Goal: Transaction & Acquisition: Purchase product/service

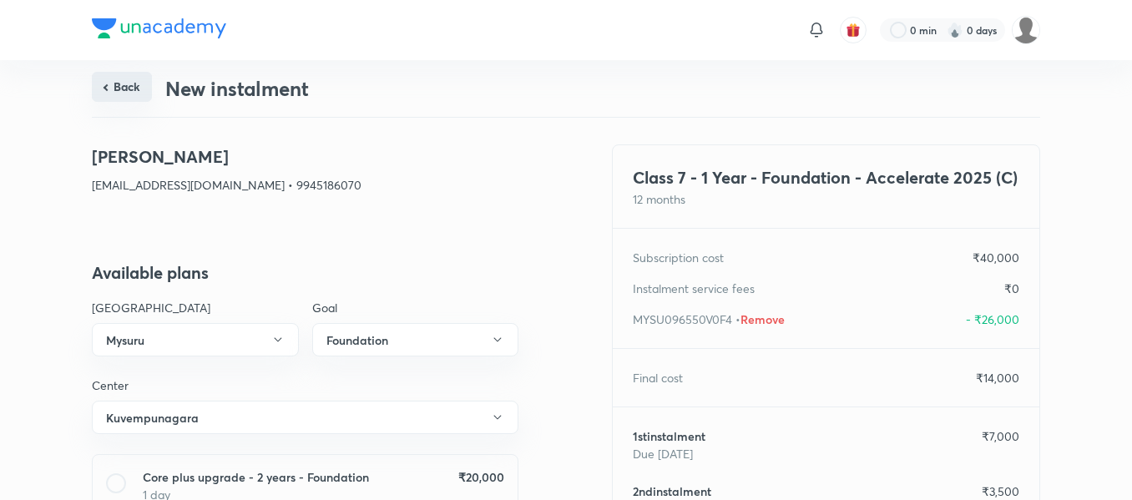
click at [114, 84] on button "Back" at bounding box center [122, 87] width 60 height 30
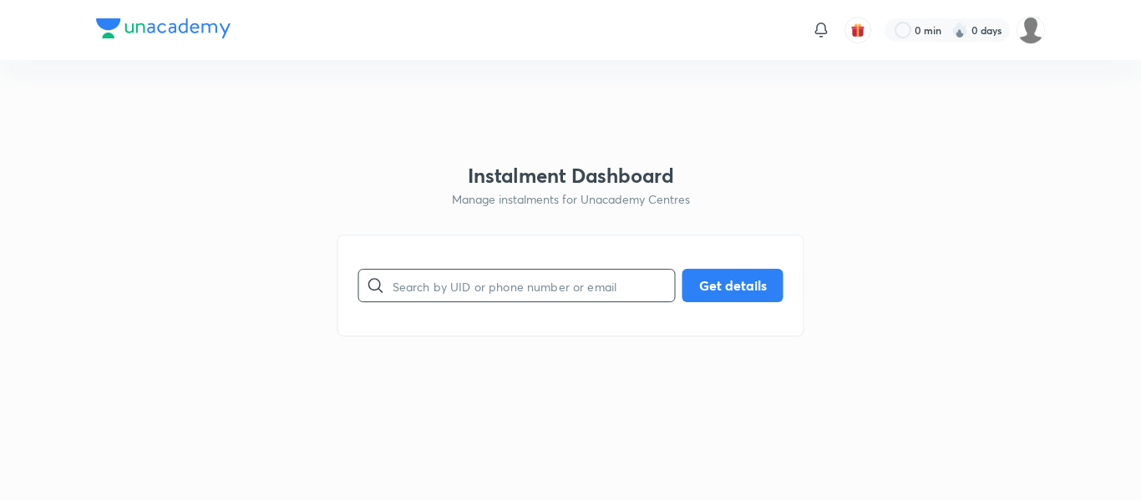
click at [470, 306] on input "text" at bounding box center [533, 286] width 282 height 43
paste input "[PERSON_NAME][EMAIL_ADDRESS][DOMAIN_NAME]"
type input "[PERSON_NAME][EMAIL_ADDRESS][DOMAIN_NAME]"
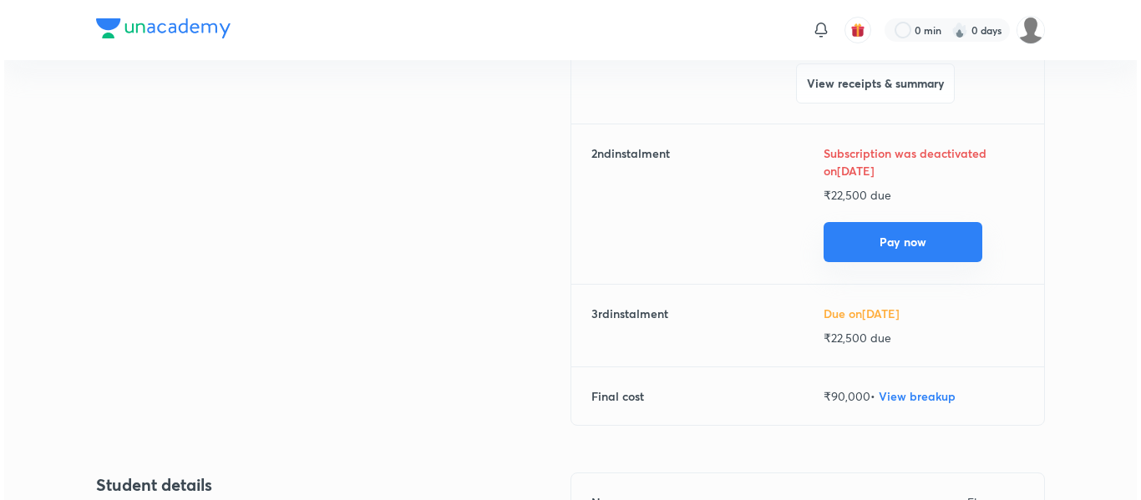
scroll to position [304, 0]
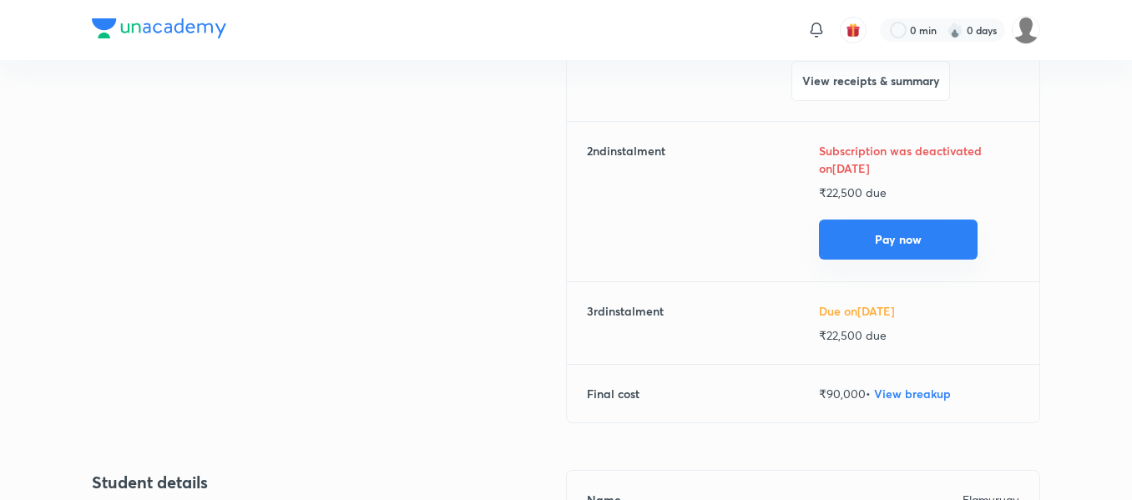
click at [874, 256] on button "Pay now" at bounding box center [898, 240] width 159 height 40
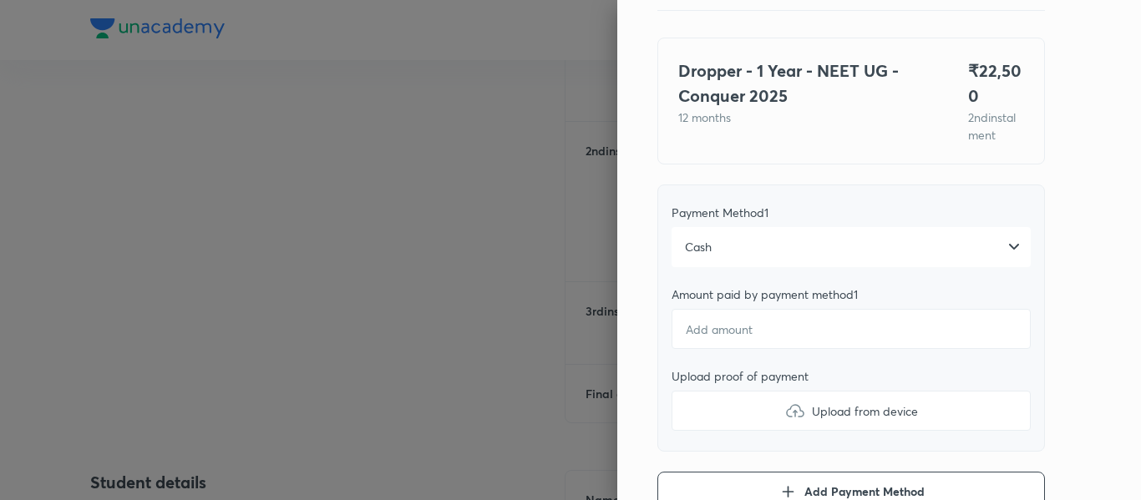
click at [704, 245] on div "Cash" at bounding box center [850, 247] width 359 height 40
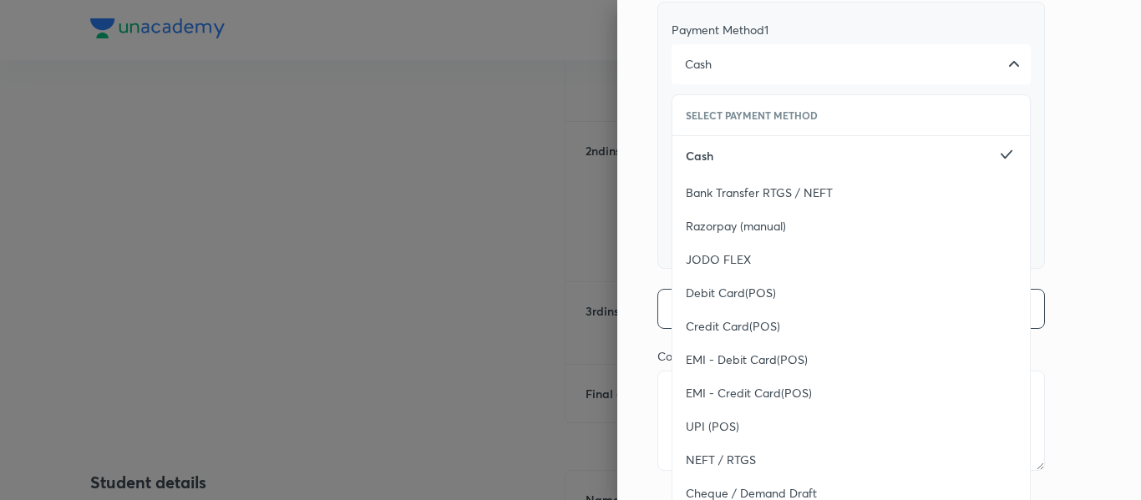
scroll to position [323, 0]
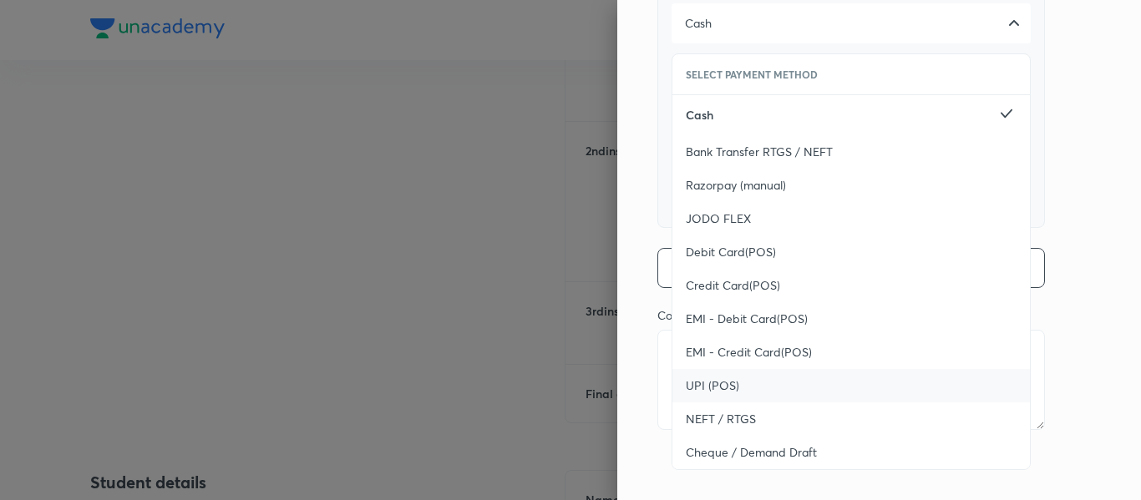
click at [708, 385] on span "UPI (POS)" at bounding box center [712, 385] width 53 height 17
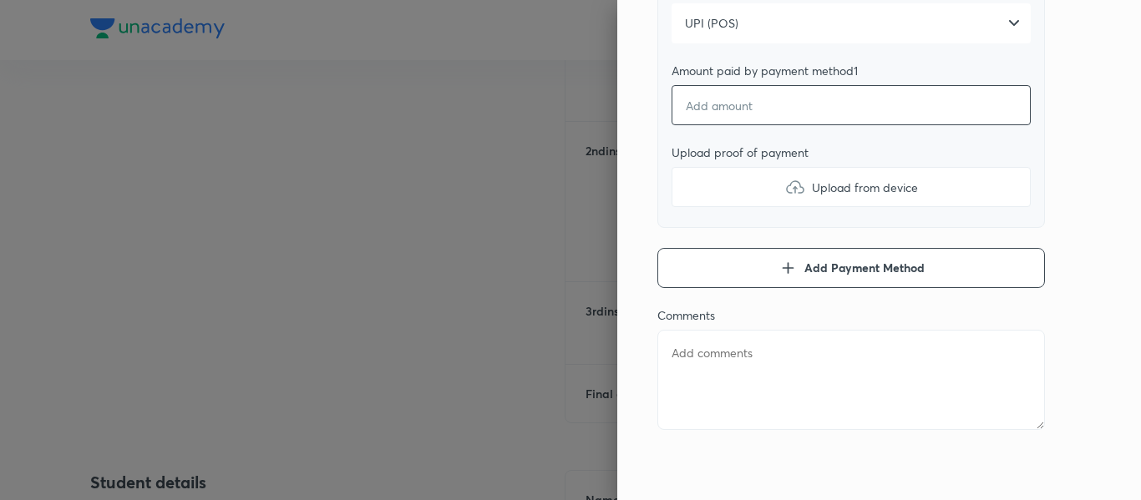
click at [693, 109] on input "number" at bounding box center [850, 105] width 359 height 40
type textarea "x"
type input "2"
type textarea "x"
type input "22"
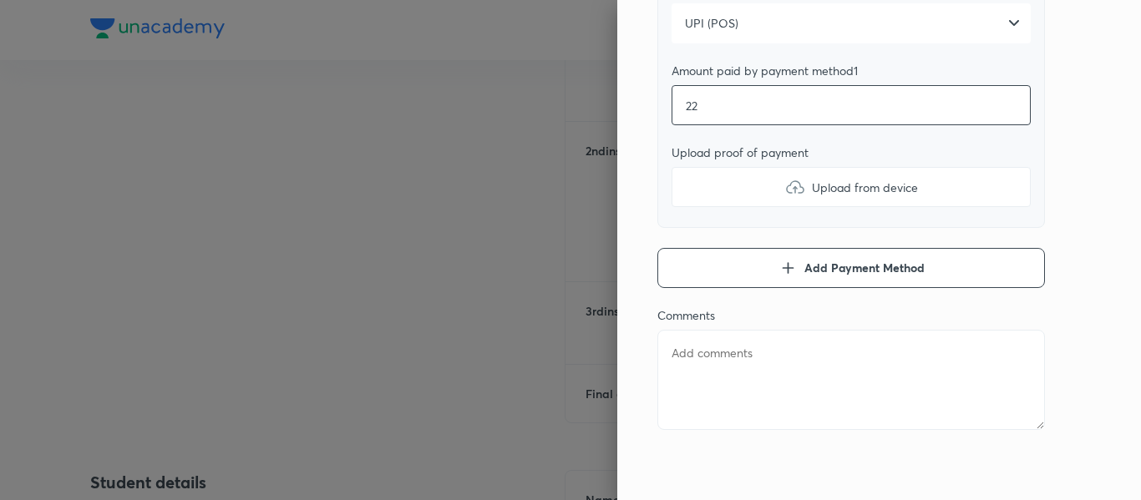
type textarea "x"
type input "225"
type textarea "x"
type input "2250"
type textarea "x"
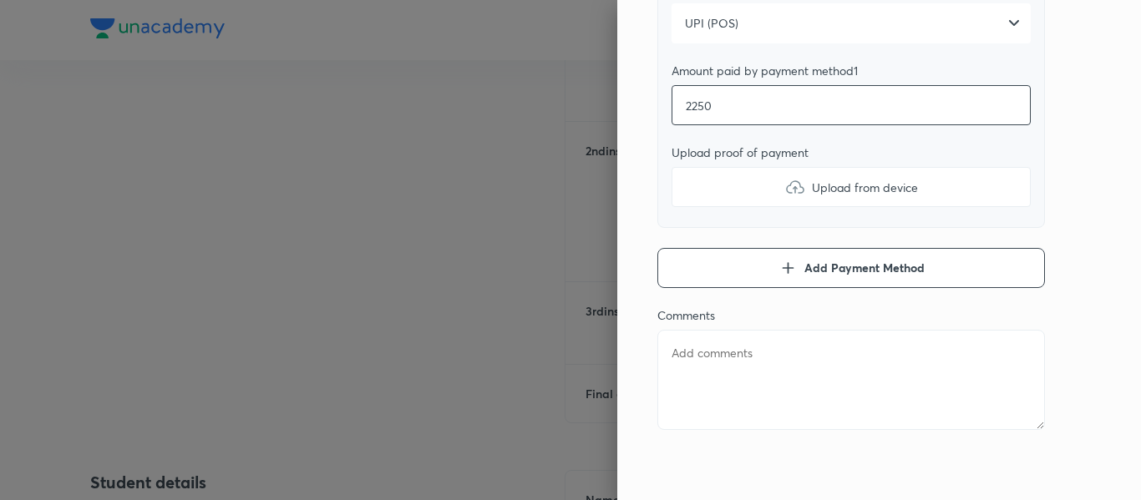
type input "22500"
type textarea "x"
type input "22500"
click at [714, 179] on label "Upload from device" at bounding box center [850, 187] width 359 height 40
click at [0, 0] on input "Upload from device" at bounding box center [0, 0] width 0 height 0
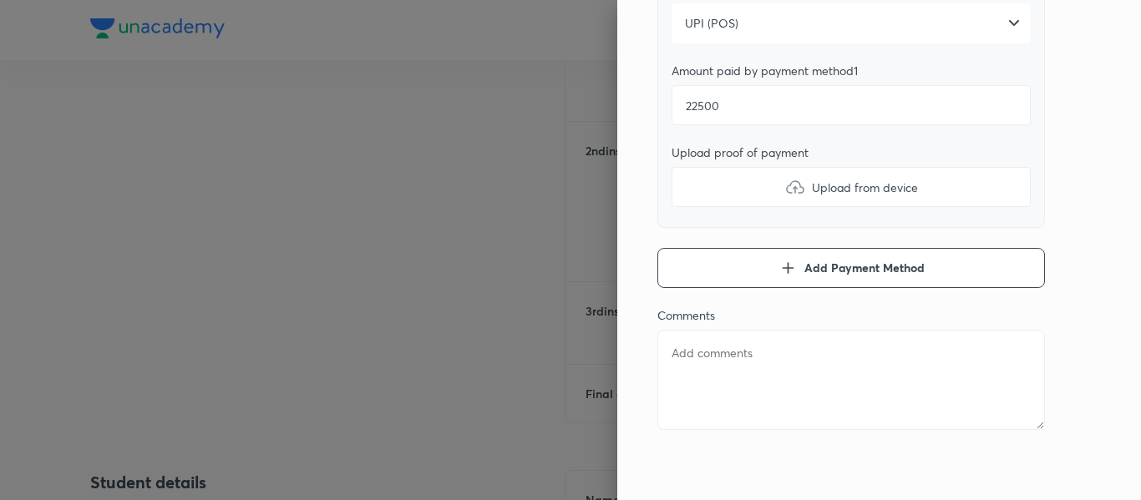
type textarea "x"
click at [724, 357] on textarea at bounding box center [850, 380] width 387 height 100
type textarea "2"
type textarea "x"
type textarea "2n"
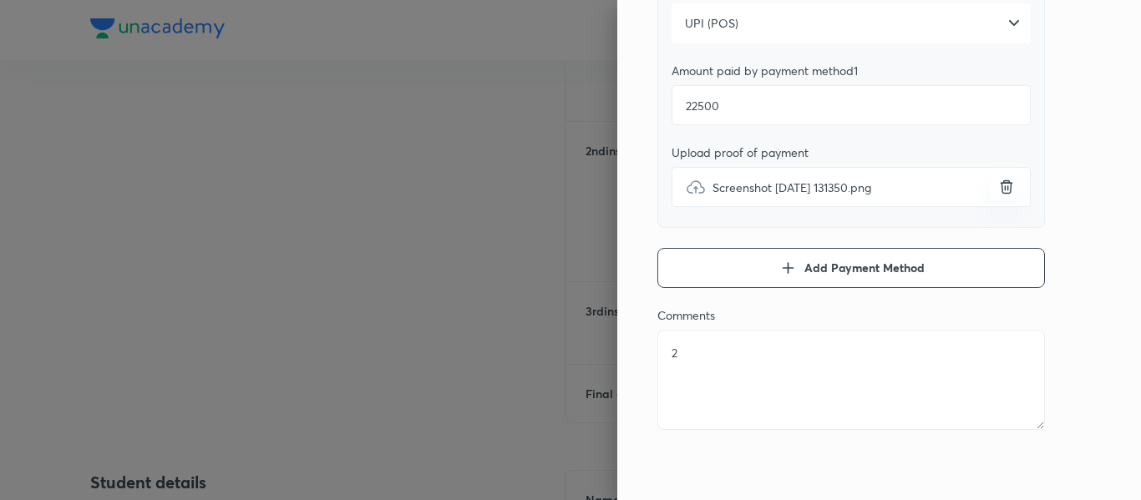
type textarea "x"
type textarea "2nd"
type textarea "x"
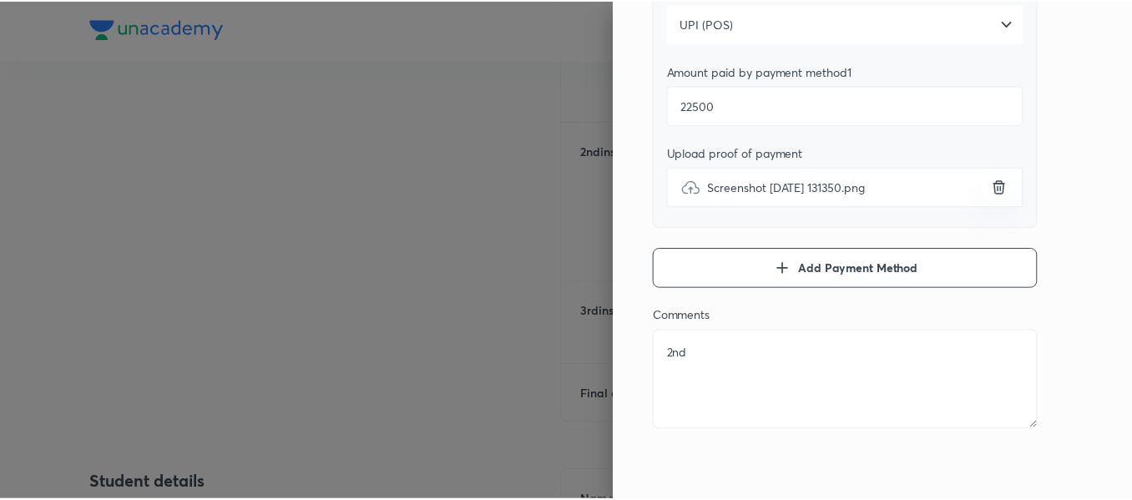
scroll to position [0, 0]
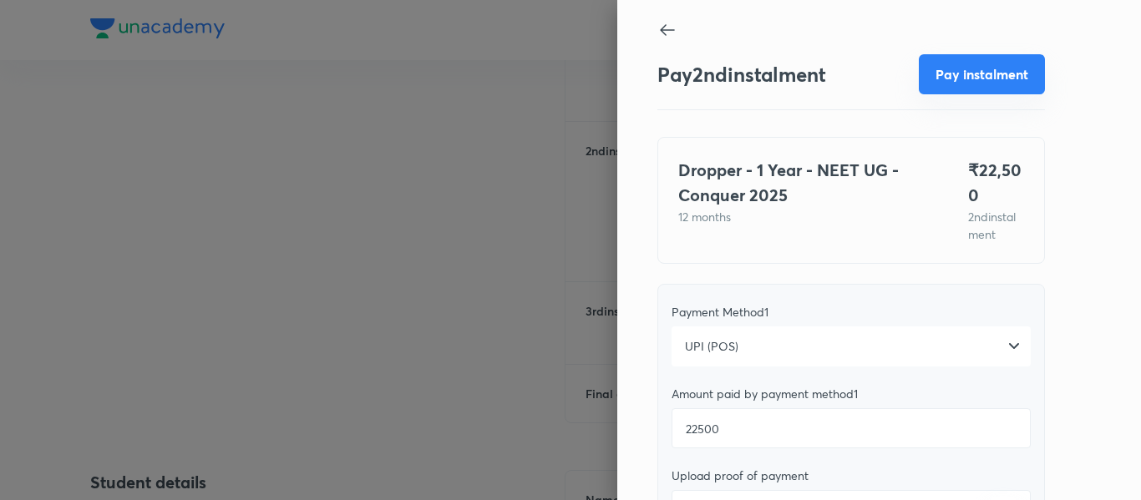
type textarea "2nd"
click at [951, 85] on button "Pay instalment" at bounding box center [982, 74] width 126 height 40
type textarea "x"
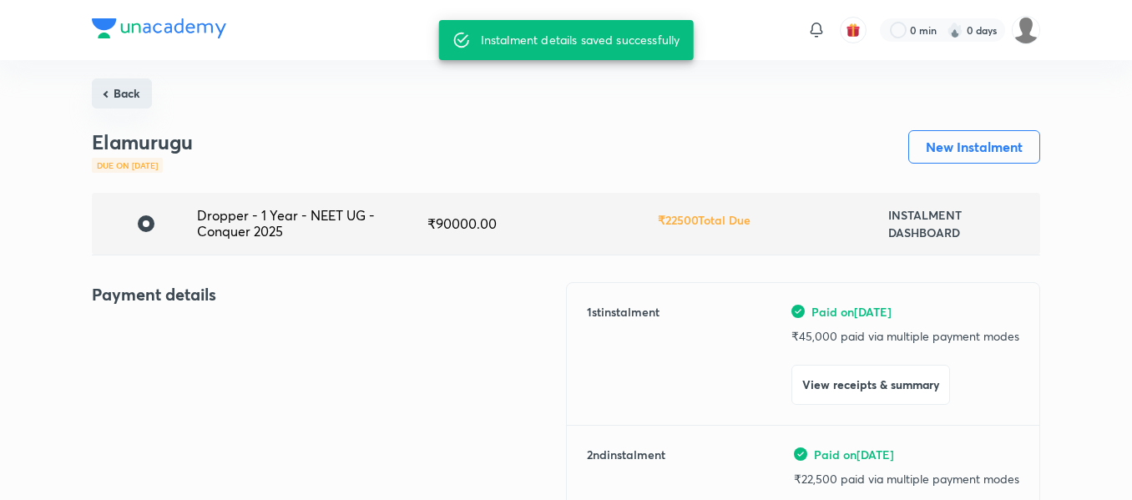
click at [136, 98] on button "Back" at bounding box center [122, 93] width 60 height 30
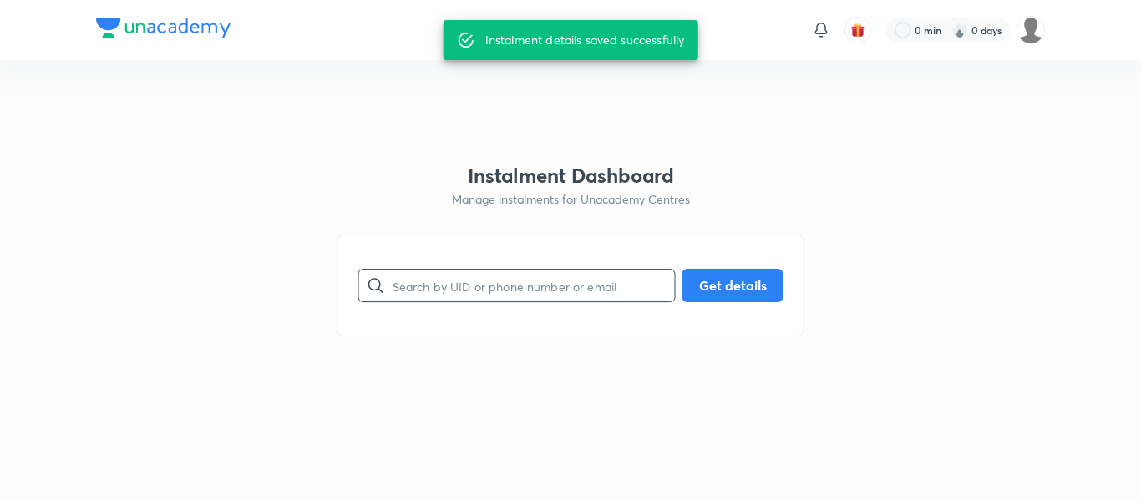
click at [505, 286] on input "text" at bounding box center [533, 286] width 282 height 43
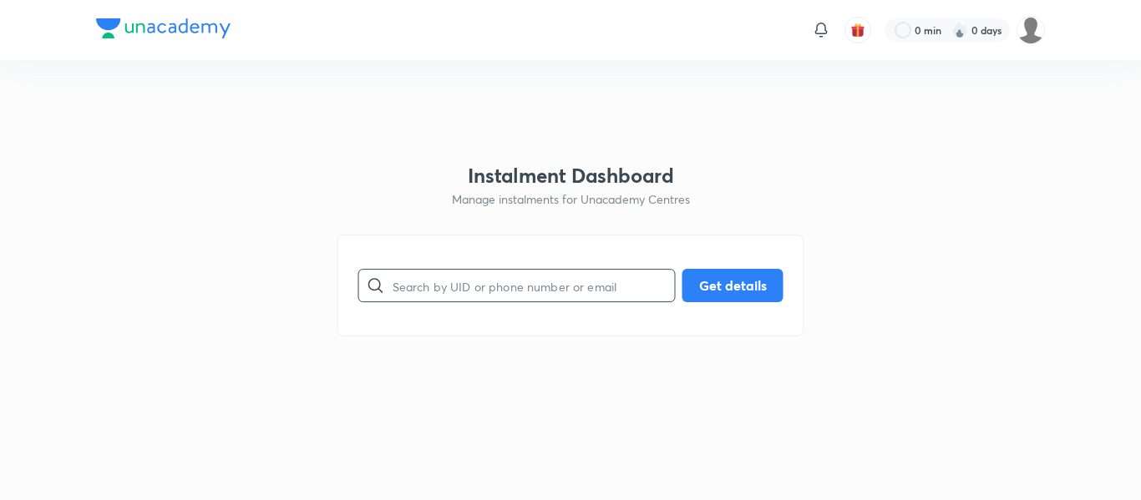
paste input "[EMAIL_ADDRESS][DOMAIN_NAME]"
type input "[EMAIL_ADDRESS][DOMAIN_NAME]"
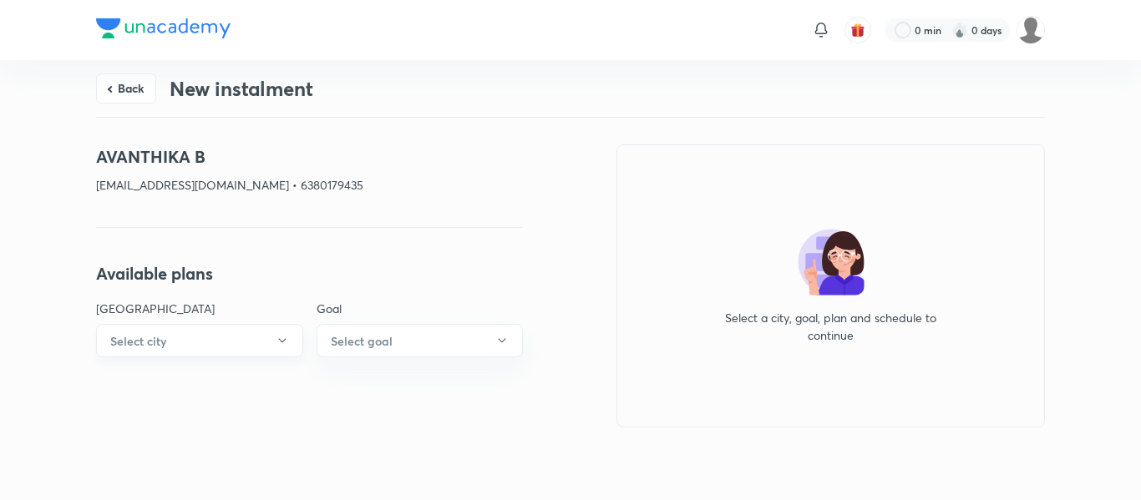
click at [236, 333] on button "Select city" at bounding box center [199, 340] width 207 height 33
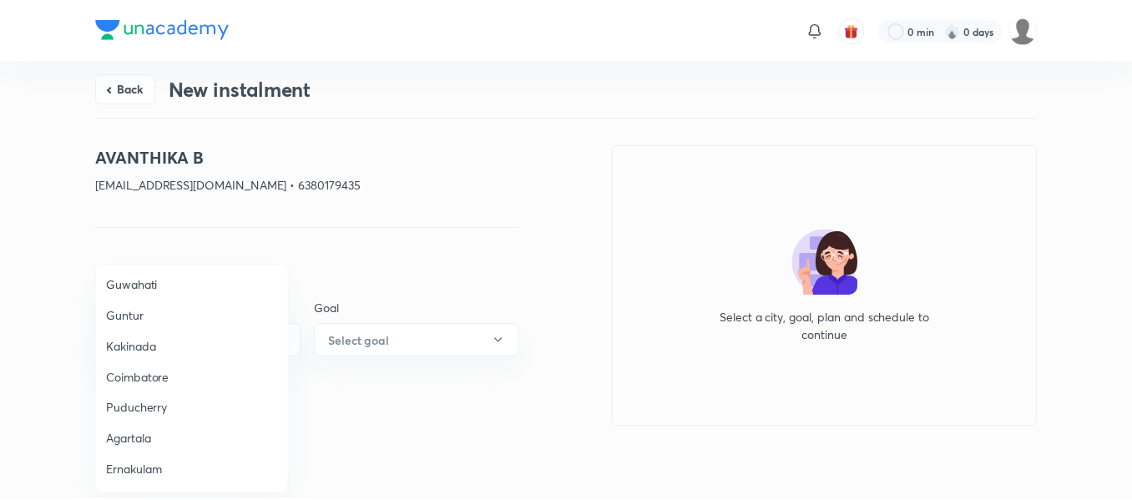
scroll to position [621, 0]
click at [159, 377] on span "Coimbatore" at bounding box center [193, 377] width 173 height 18
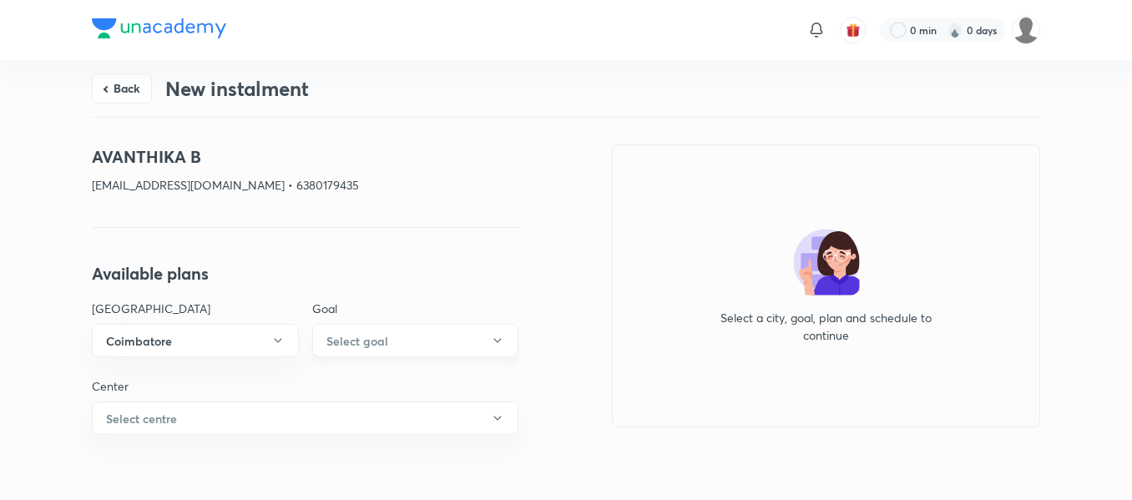
click at [352, 347] on h6 "Select goal" at bounding box center [358, 341] width 62 height 18
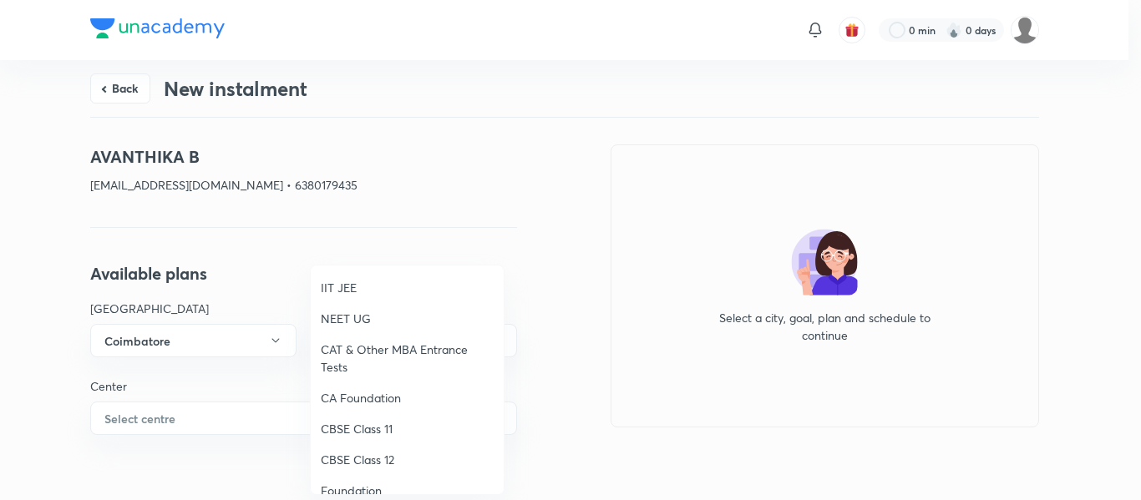
click at [349, 319] on span "NEET UG" at bounding box center [407, 319] width 173 height 18
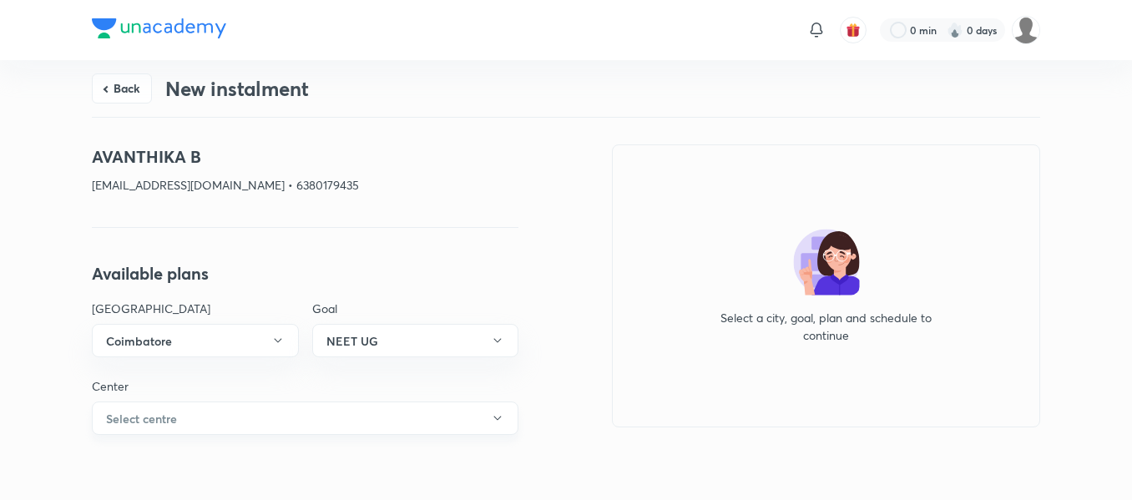
click at [246, 411] on button "Select centre" at bounding box center [305, 418] width 427 height 33
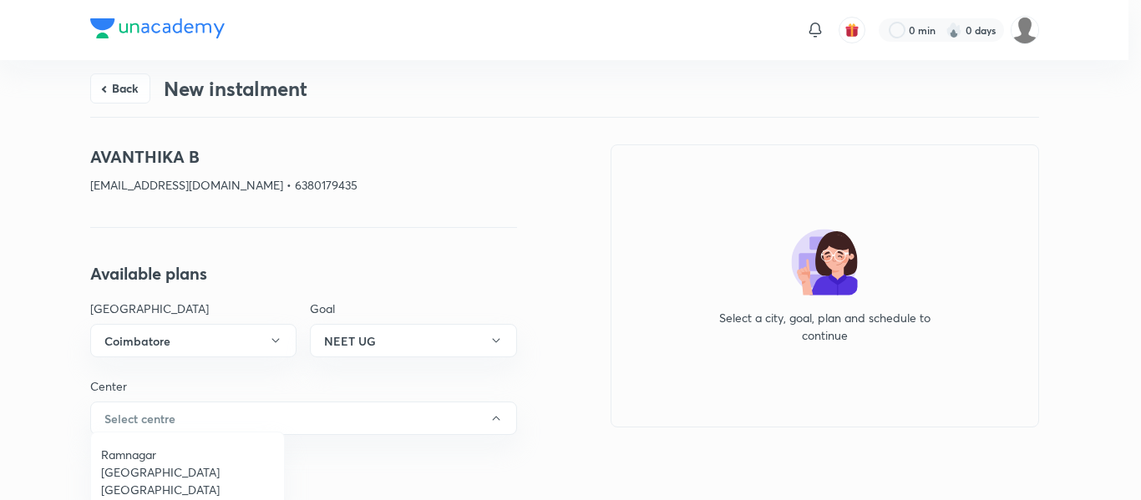
click at [248, 456] on span "Ramnagar [GEOGRAPHIC_DATA] [GEOGRAPHIC_DATA]" at bounding box center [187, 472] width 173 height 53
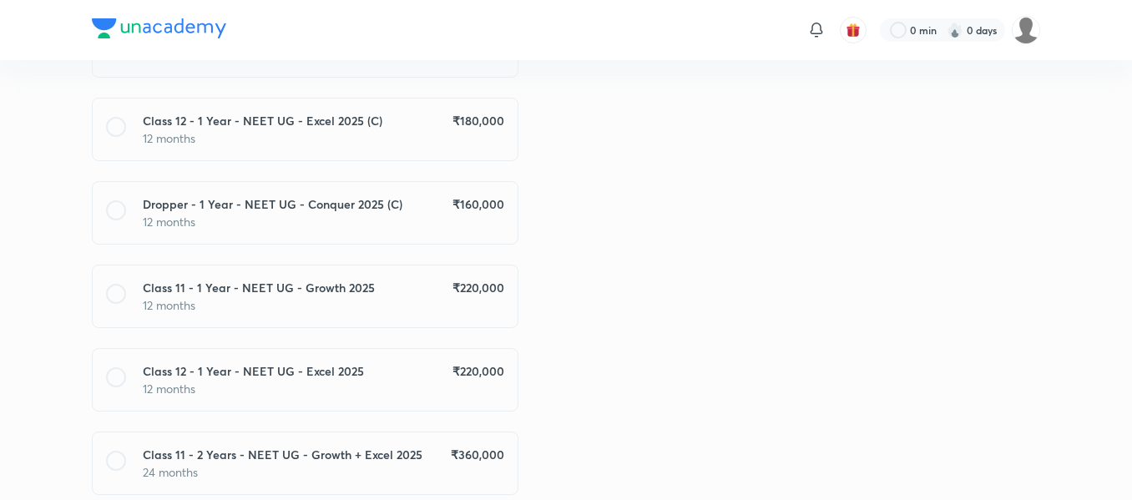
scroll to position [1029, 0]
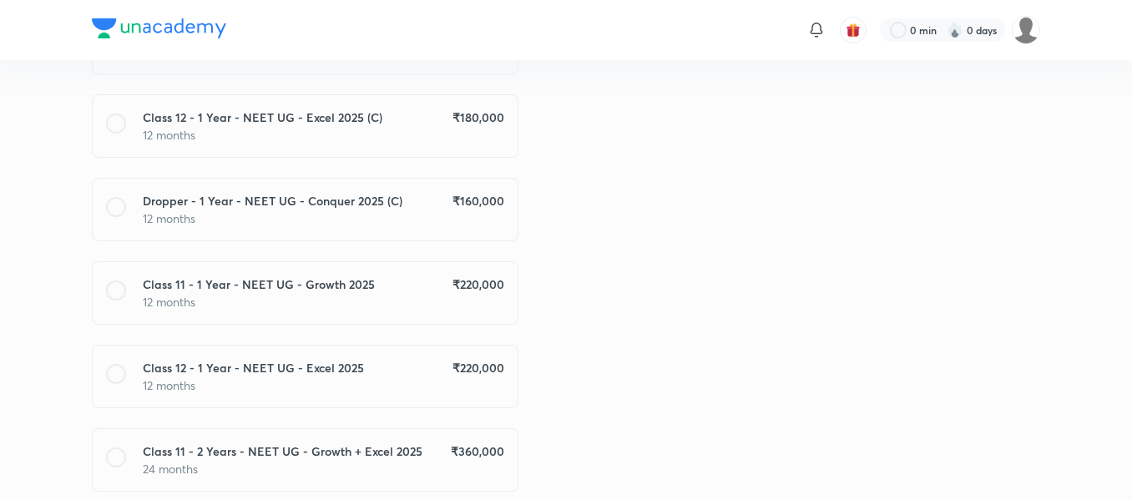
click at [448, 291] on div "Class 11 - 1 Year - NEET UG - Growth 2025 ₹ 220,000" at bounding box center [324, 285] width 362 height 18
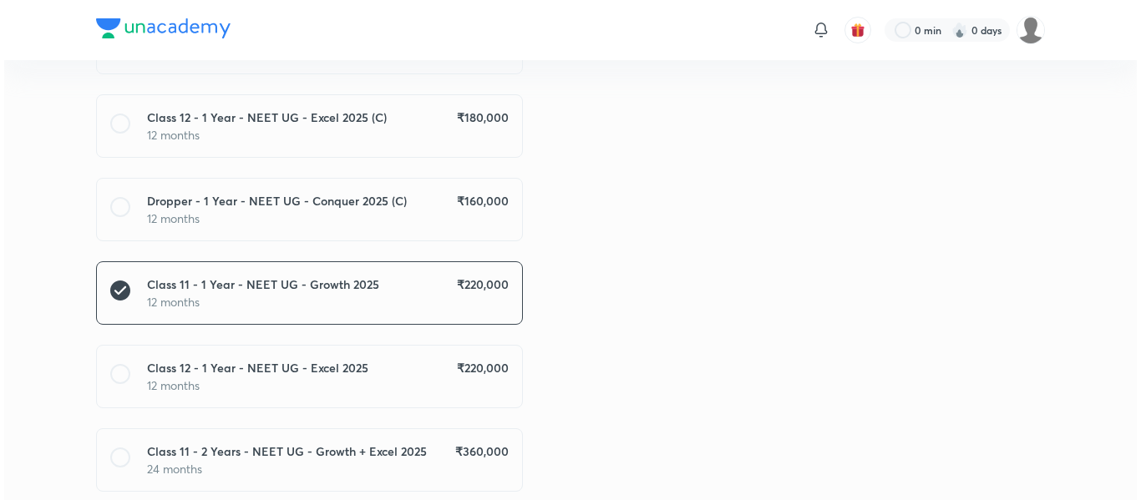
scroll to position [1248, 0]
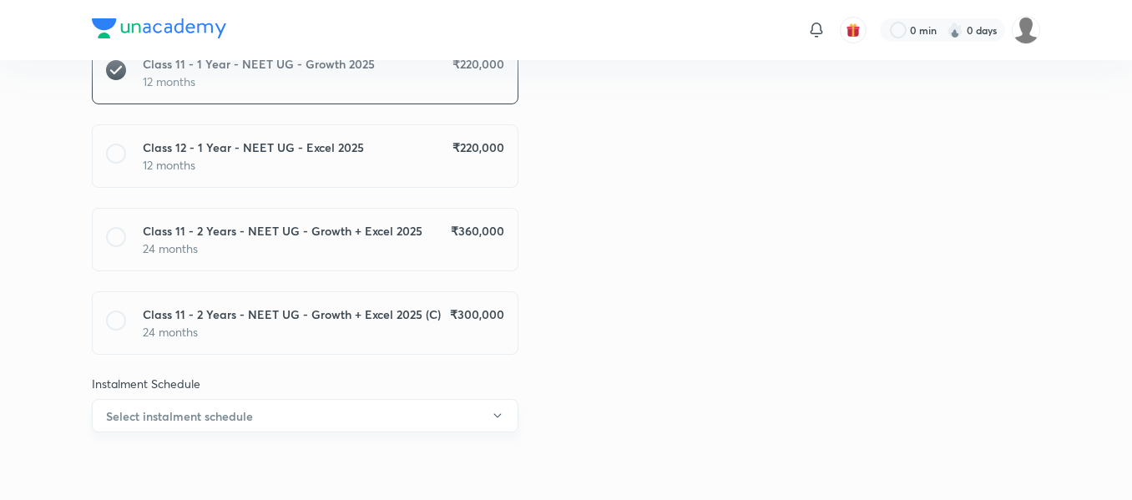
click at [445, 413] on button "Select instalment schedule" at bounding box center [305, 415] width 427 height 33
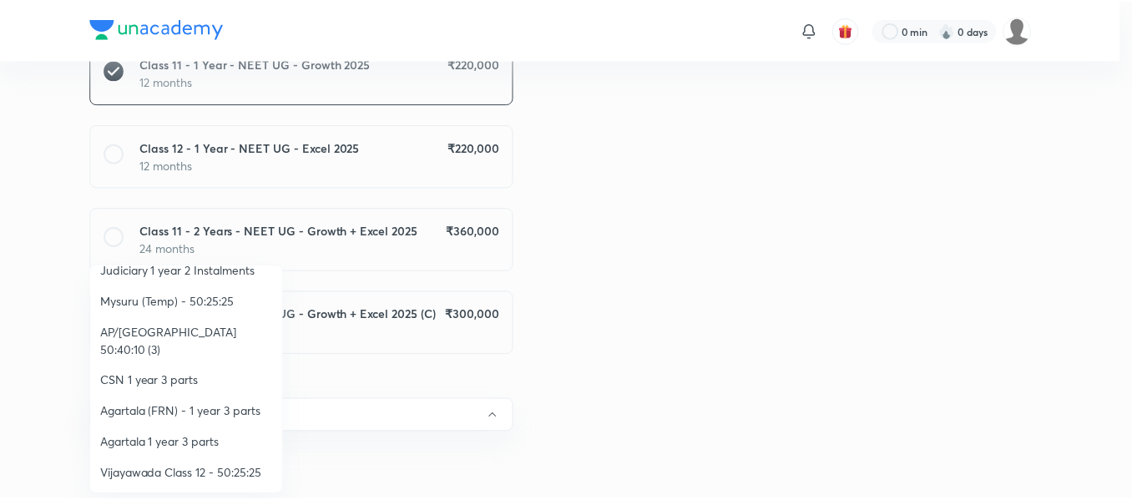
scroll to position [297, 0]
click at [147, 463] on span "Vijayawada Class 12 - 50:25:25" at bounding box center [187, 472] width 173 height 18
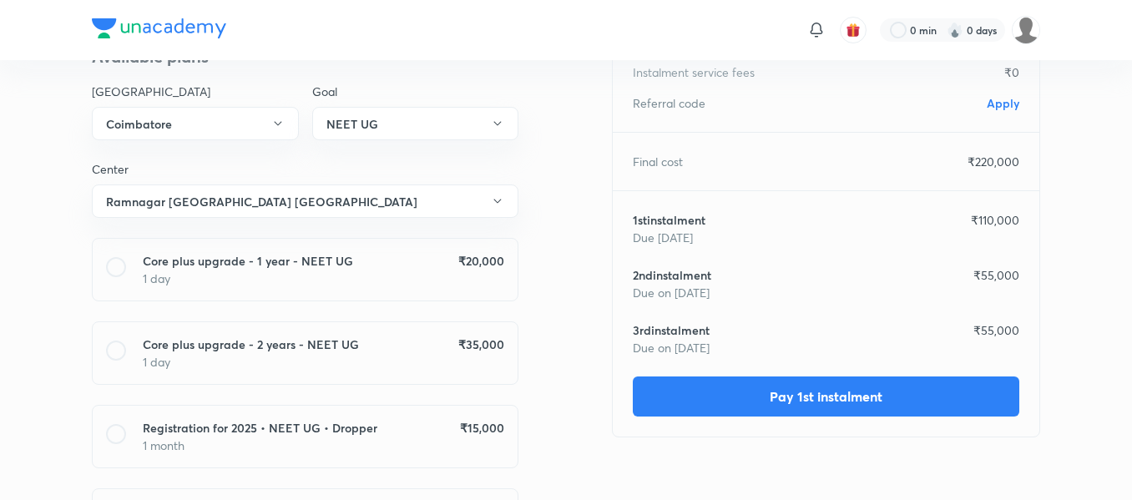
scroll to position [0, 0]
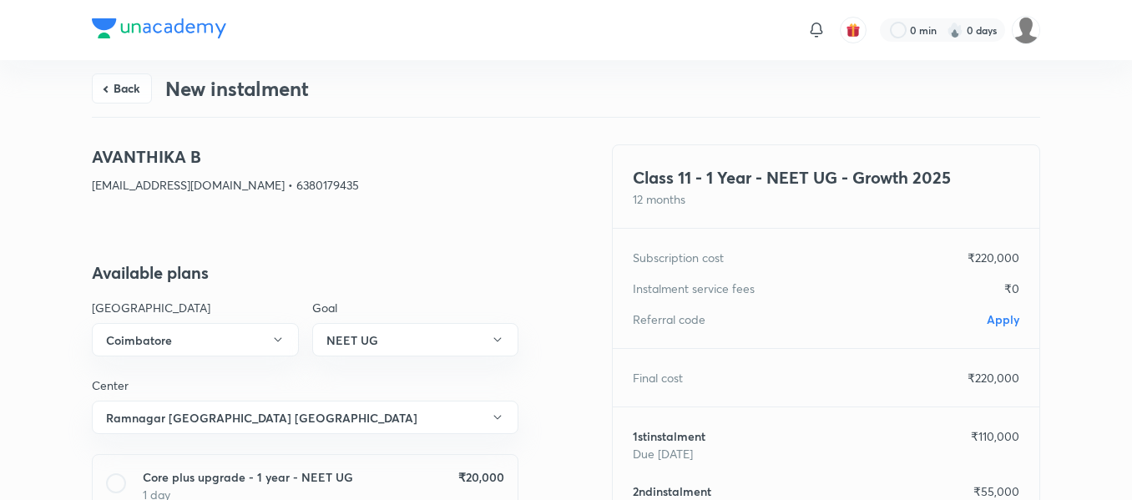
click at [1012, 319] on span "Apply" at bounding box center [1003, 319] width 33 height 16
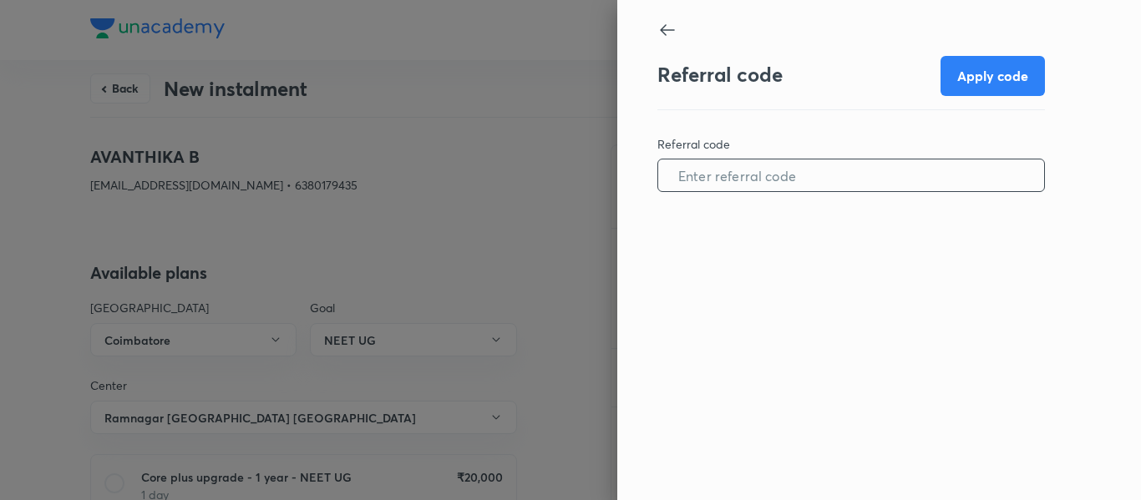
click at [785, 162] on input "text" at bounding box center [851, 175] width 386 height 43
paste input "COIM0878OBANDJ"
type input "COIM0878OBANDJ"
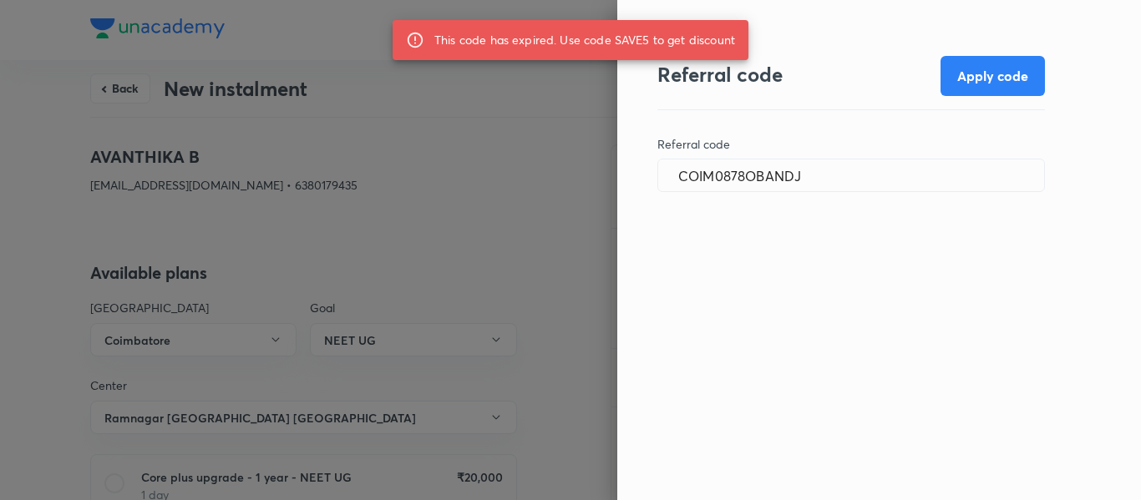
click at [439, 65] on div at bounding box center [570, 250] width 1141 height 500
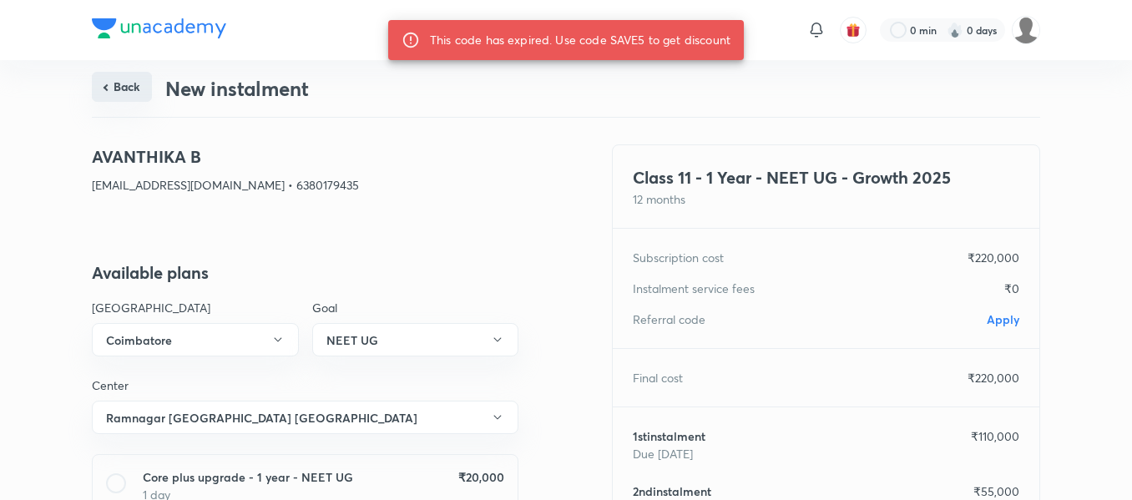
click at [119, 80] on button "Back" at bounding box center [122, 87] width 60 height 30
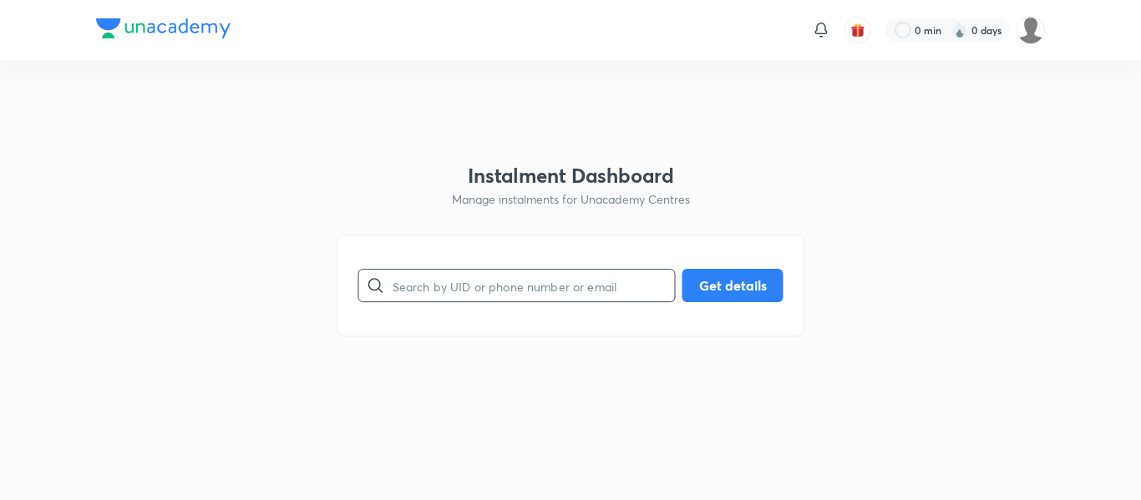
click at [473, 306] on input "text" at bounding box center [533, 286] width 282 height 43
paste input "[EMAIL_ADDRESS][DOMAIN_NAME]"
type input "[EMAIL_ADDRESS][DOMAIN_NAME]"
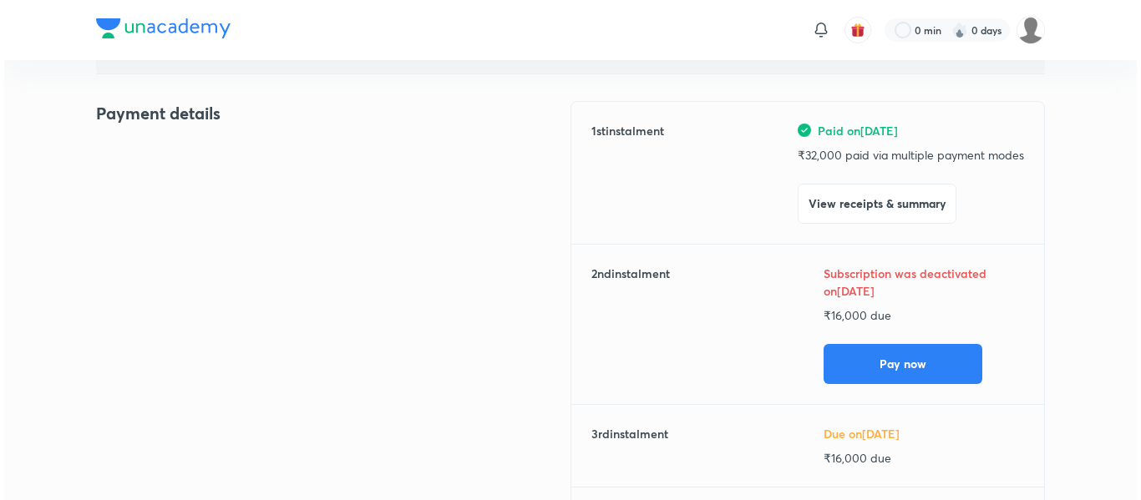
scroll to position [184, 0]
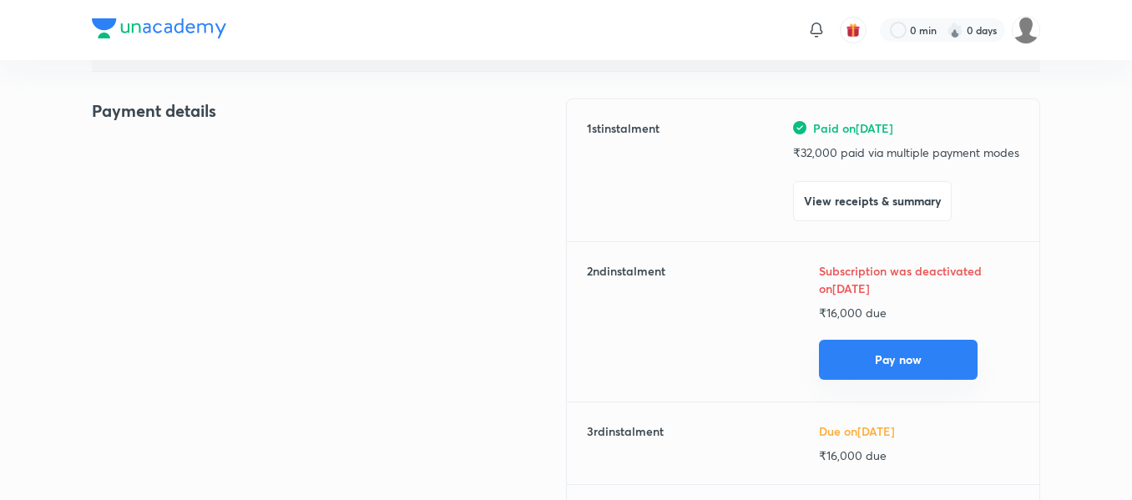
click at [838, 375] on button "Pay now" at bounding box center [898, 360] width 159 height 40
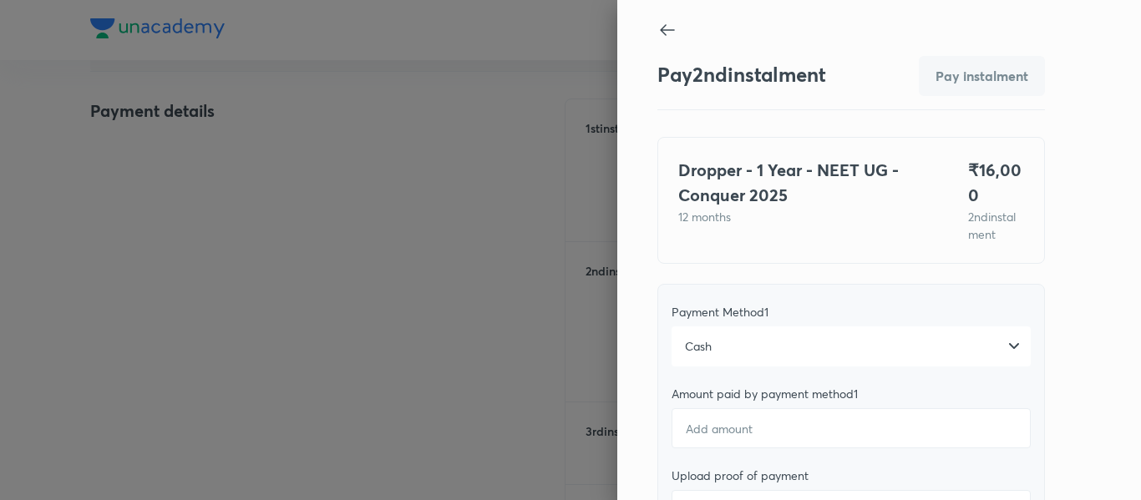
click at [792, 360] on div "Cash" at bounding box center [850, 347] width 359 height 40
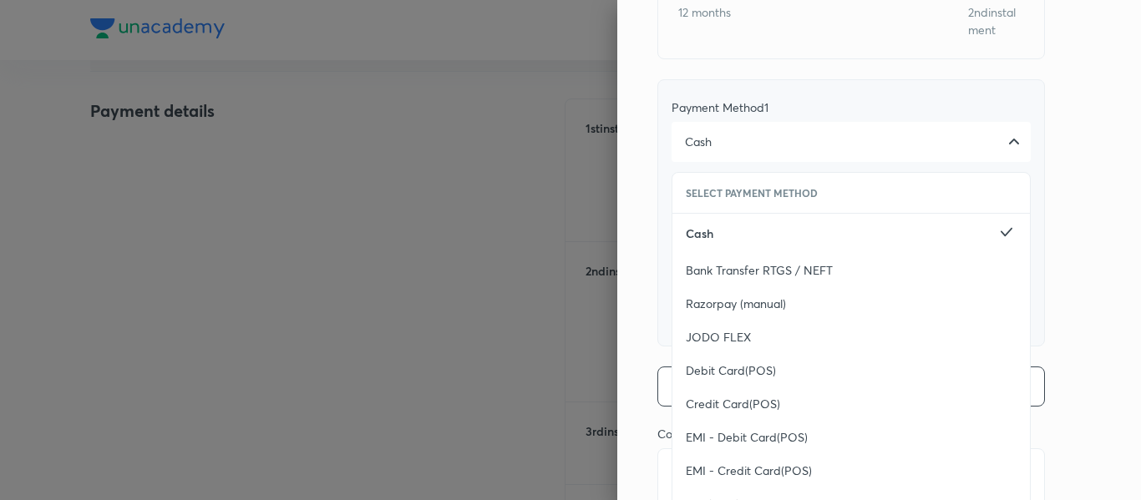
scroll to position [234, 0]
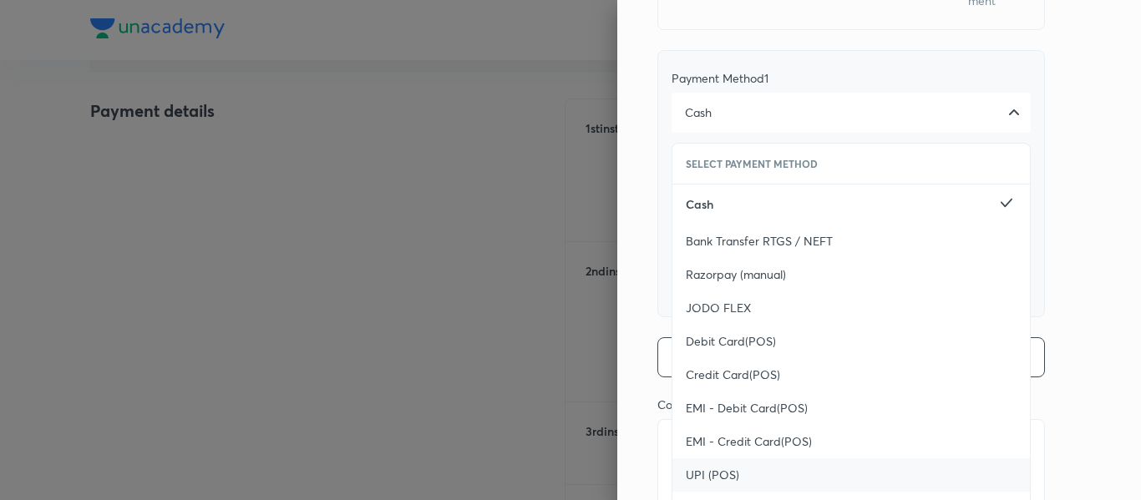
click at [707, 463] on div "UPI (POS)" at bounding box center [850, 474] width 357 height 33
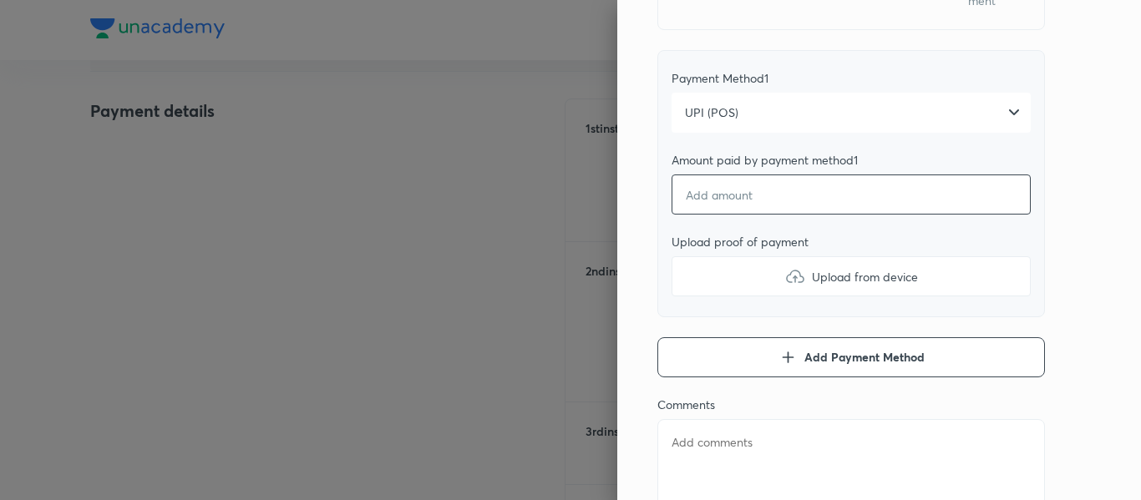
click at [707, 214] on input "number" at bounding box center [850, 195] width 359 height 40
type textarea "x"
type input "1"
type textarea "x"
type input "16"
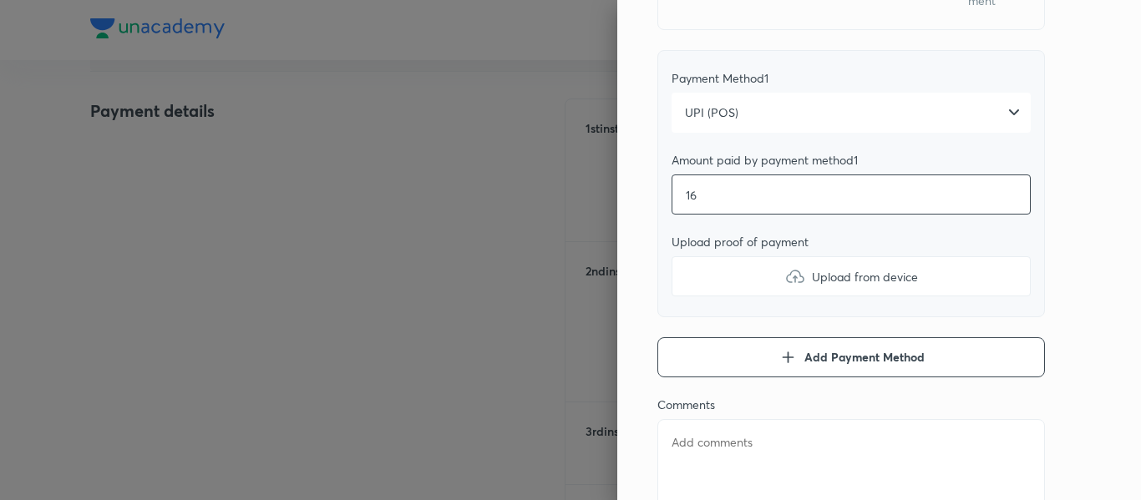
type textarea "x"
type input "160"
type textarea "x"
type input "1600"
type textarea "x"
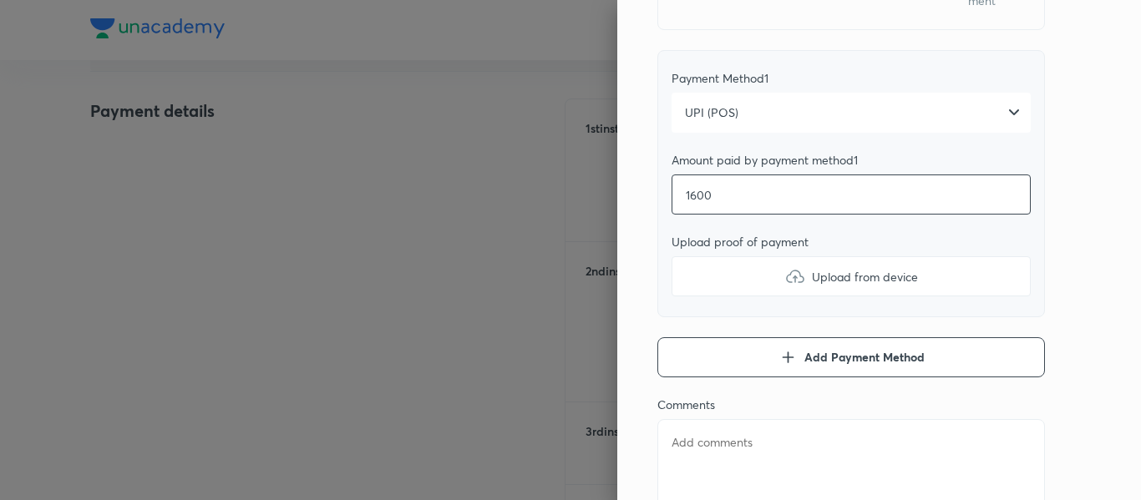
type input "16000"
type textarea "x"
type input "16000"
click at [693, 284] on label "Upload from device" at bounding box center [850, 276] width 359 height 40
click at [0, 0] on input "Upload from device" at bounding box center [0, 0] width 0 height 0
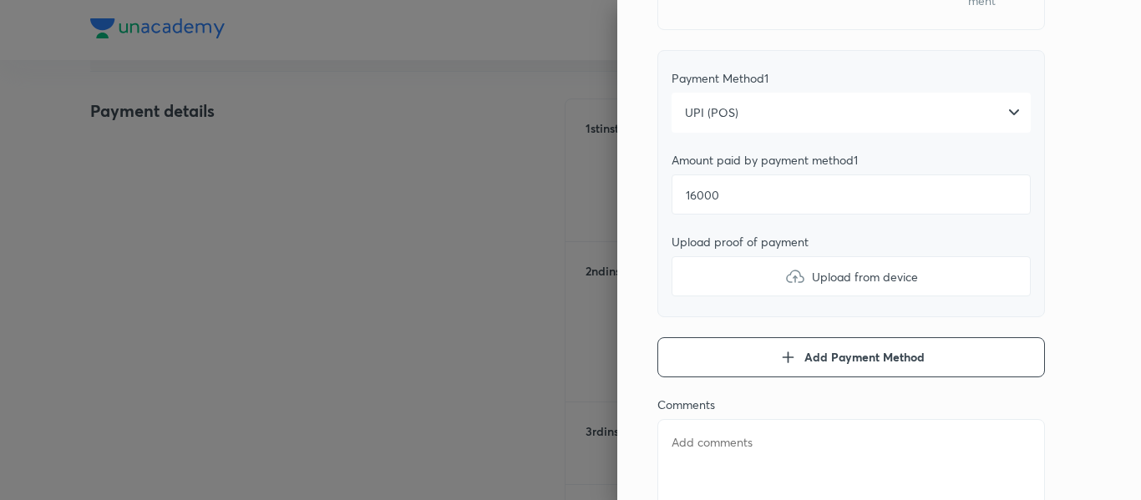
type textarea "x"
click at [704, 428] on textarea at bounding box center [850, 469] width 387 height 100
type textarea "1"
type textarea "x"
type textarea "15"
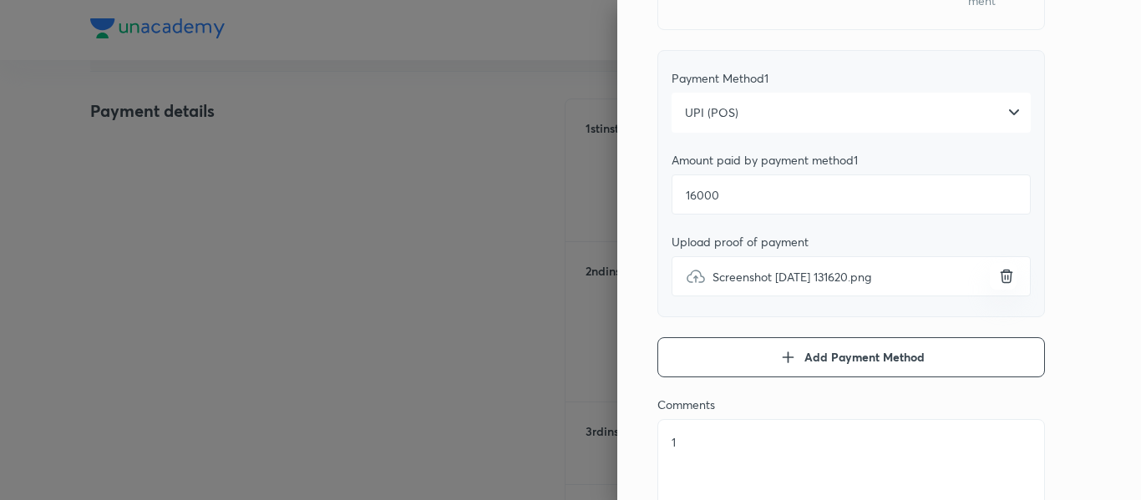
type textarea "x"
type textarea "150"
type textarea "x"
type textarea "150"
type textarea "x"
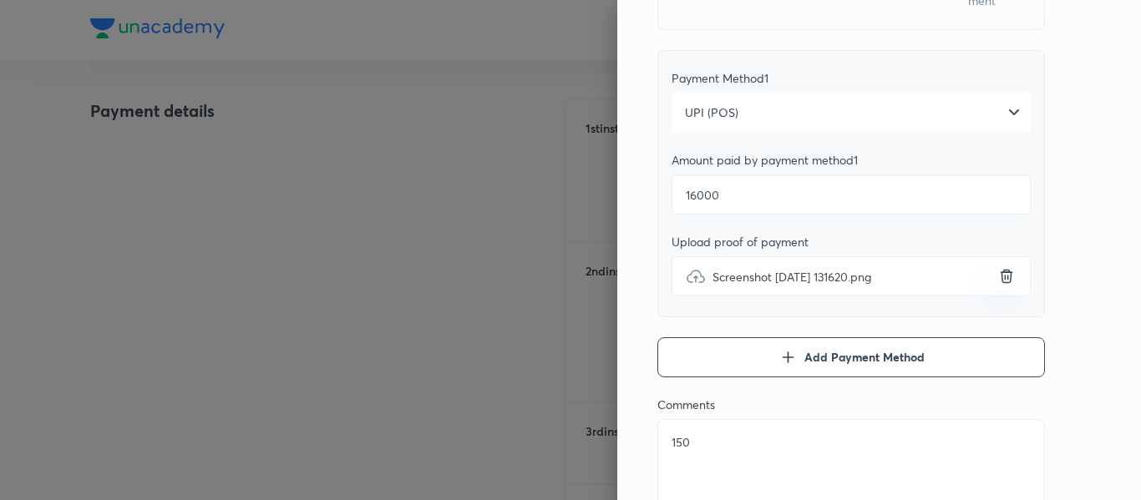
type textarea "150 E"
type textarea "x"
type textarea "150 Ec"
type textarea "x"
type textarea "150 Ect"
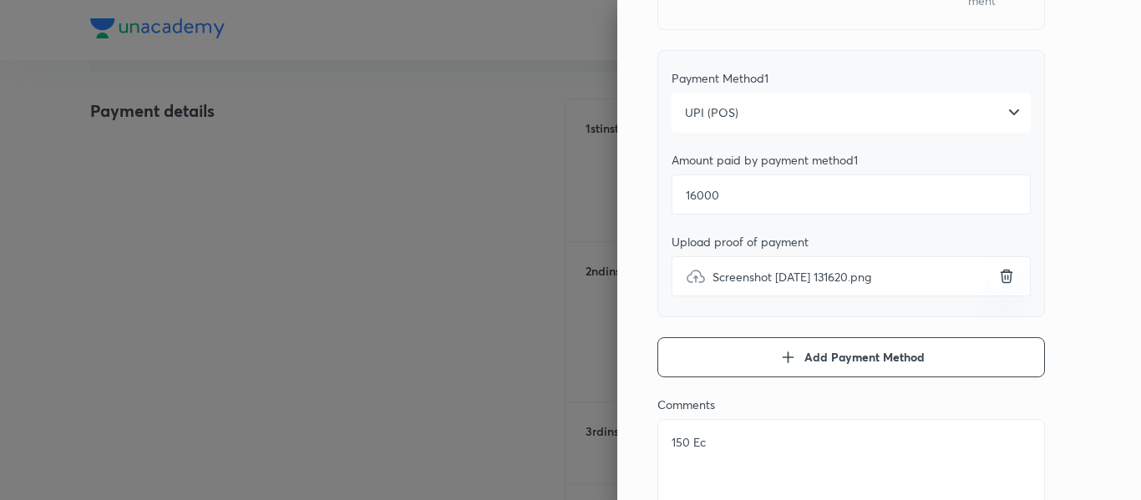
type textarea "x"
type textarea "150 Ectr"
type textarea "x"
type textarea "150 Ectra"
type textarea "x"
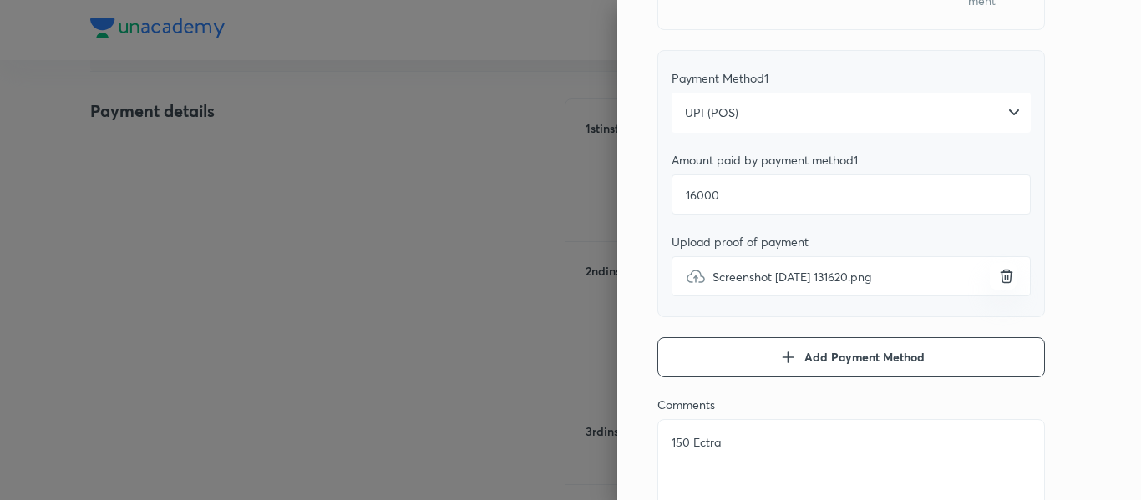
type textarea "150 Ectr"
type textarea "x"
type textarea "150 Ect"
type textarea "x"
type textarea "150 Ec"
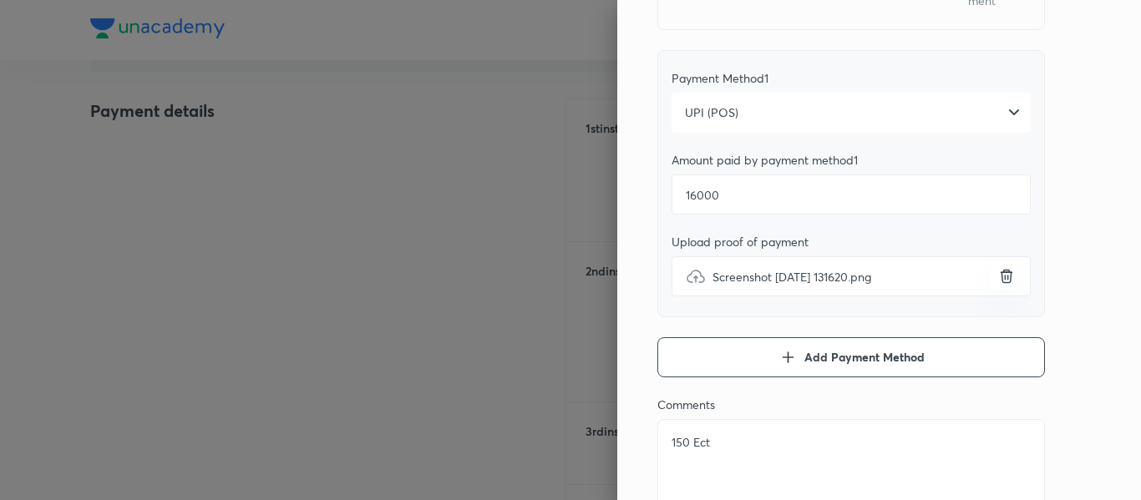
type textarea "x"
type textarea "150 E"
type textarea "x"
type textarea "150 Ex"
type textarea "x"
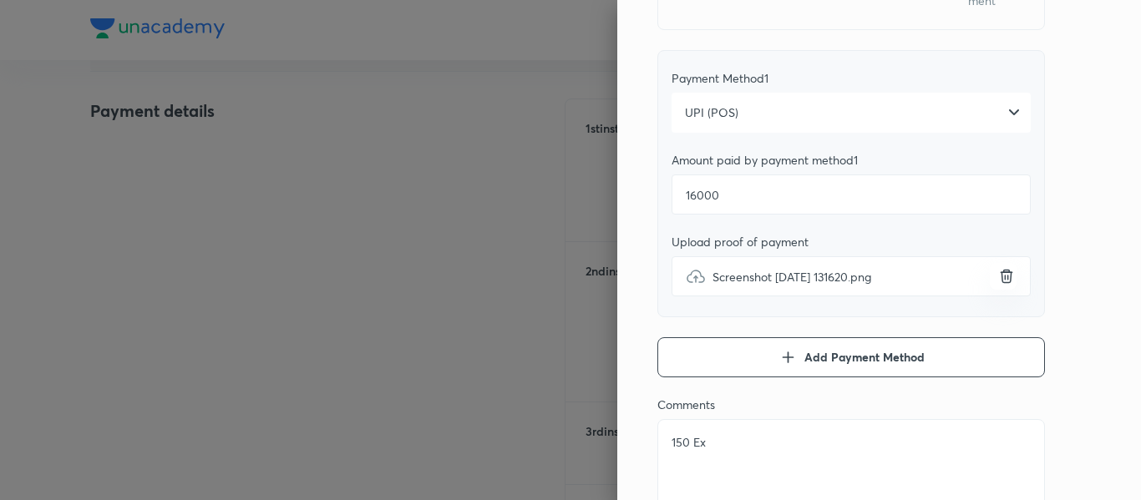
type textarea "150 Exr"
type textarea "x"
type textarea "150 Ex"
type textarea "x"
type textarea "150 Ext"
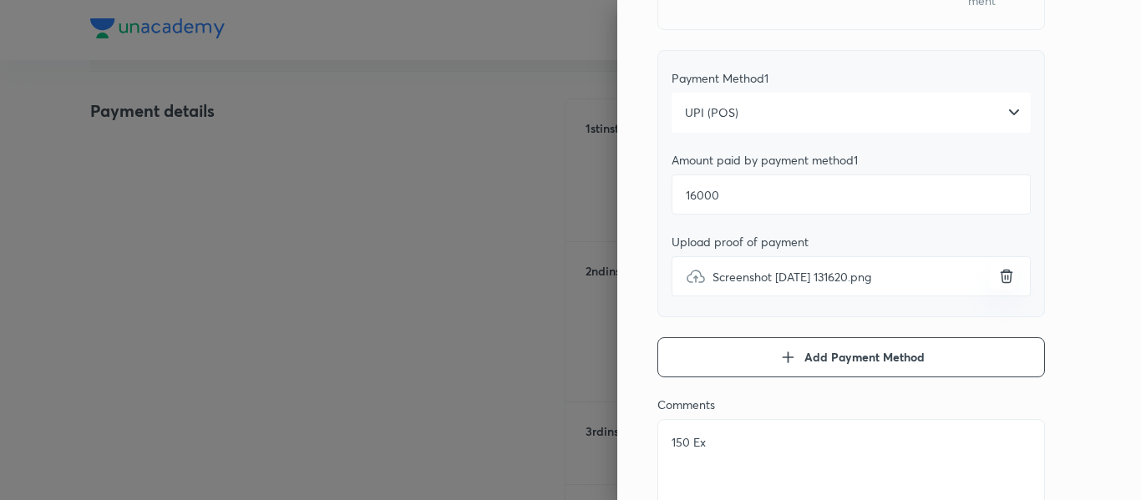
type textarea "x"
type textarea "150 Extr"
type textarea "x"
type textarea "150 Extra"
type textarea "x"
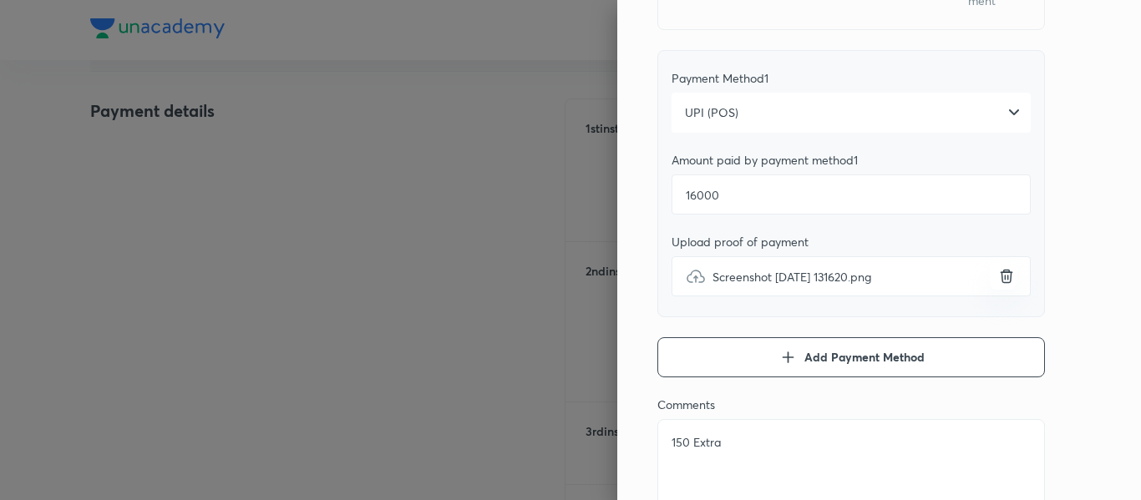
click at [704, 428] on textarea "150 Extra" at bounding box center [850, 469] width 387 height 100
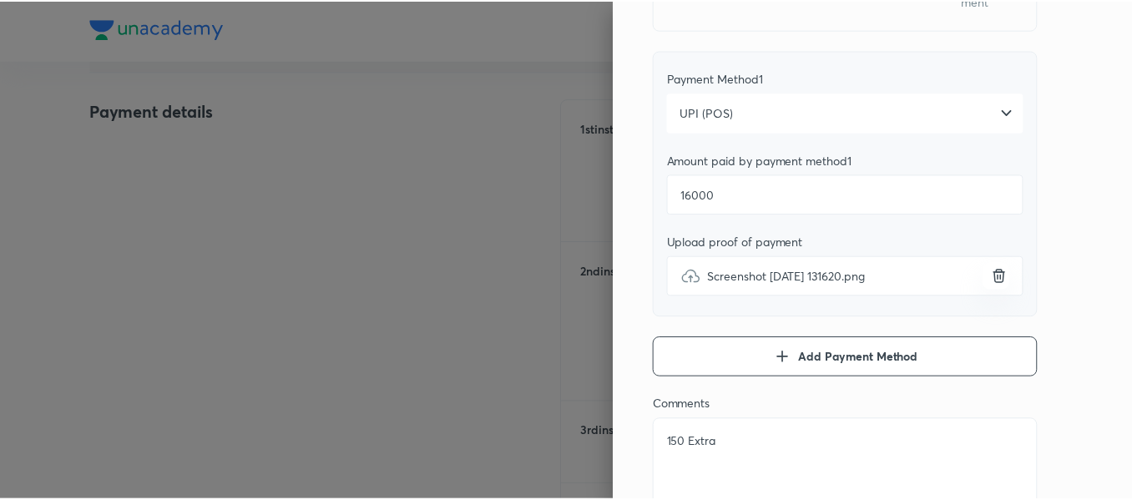
scroll to position [0, 0]
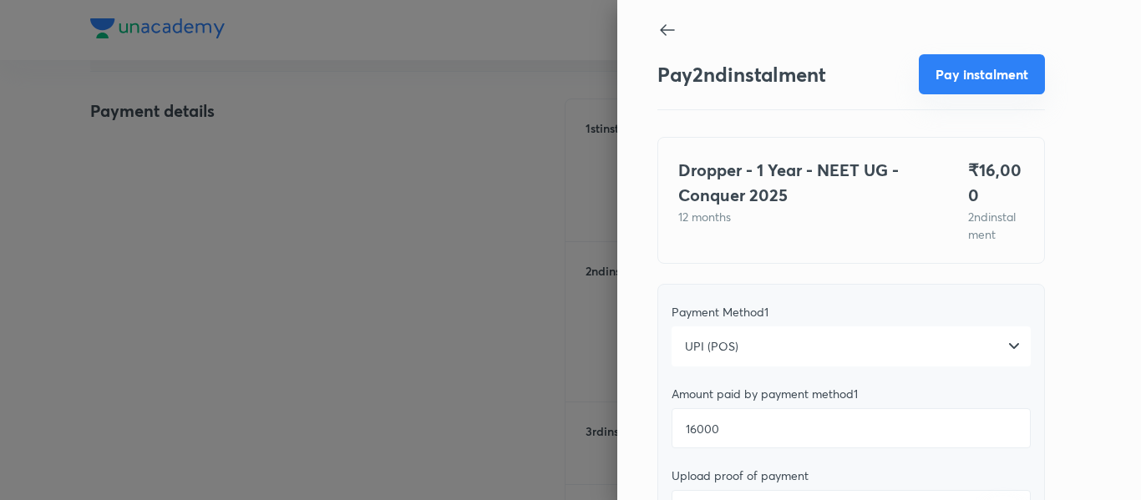
type textarea "150 Extra"
click at [924, 92] on button "Pay instalment" at bounding box center [982, 74] width 126 height 40
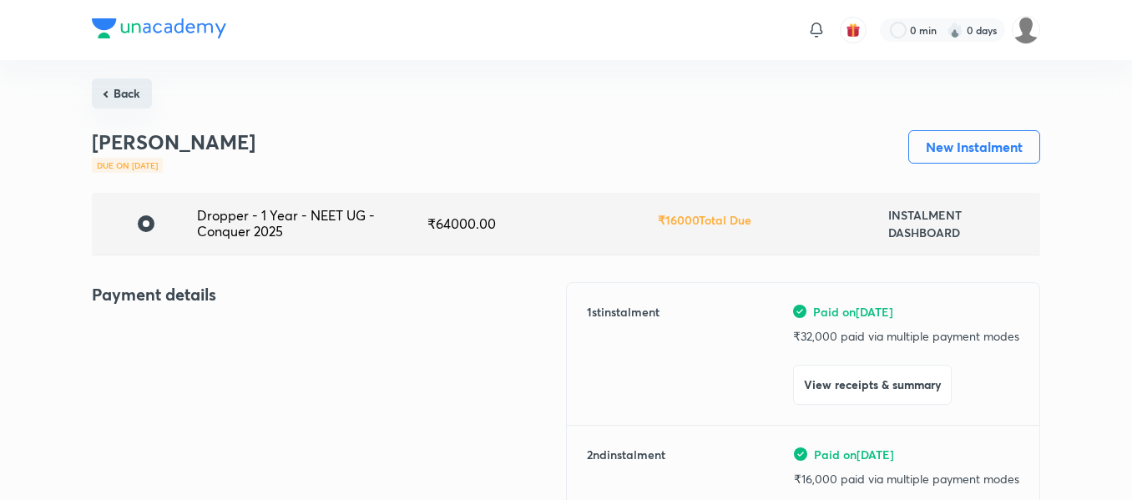
click at [118, 96] on button "Back" at bounding box center [122, 93] width 60 height 30
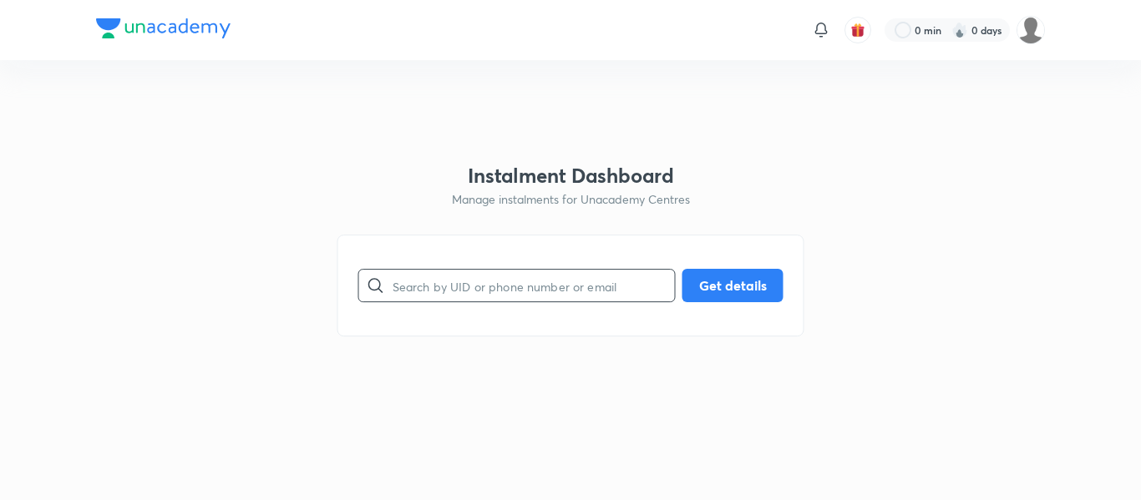
click at [506, 294] on input "text" at bounding box center [533, 286] width 282 height 43
paste input "[EMAIL_ADDRESS][DOMAIN_NAME]"
type input "[EMAIL_ADDRESS][DOMAIN_NAME]"
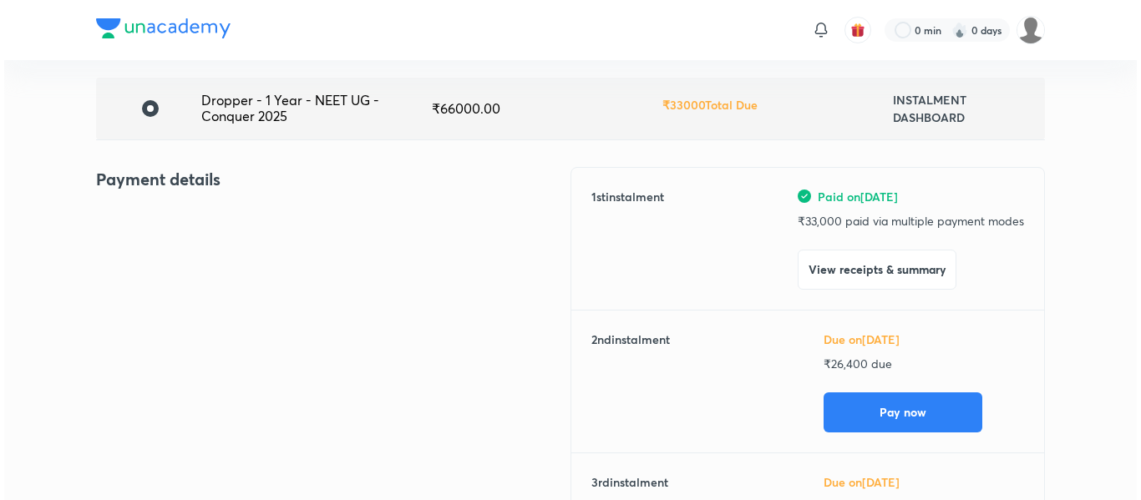
scroll to position [121, 0]
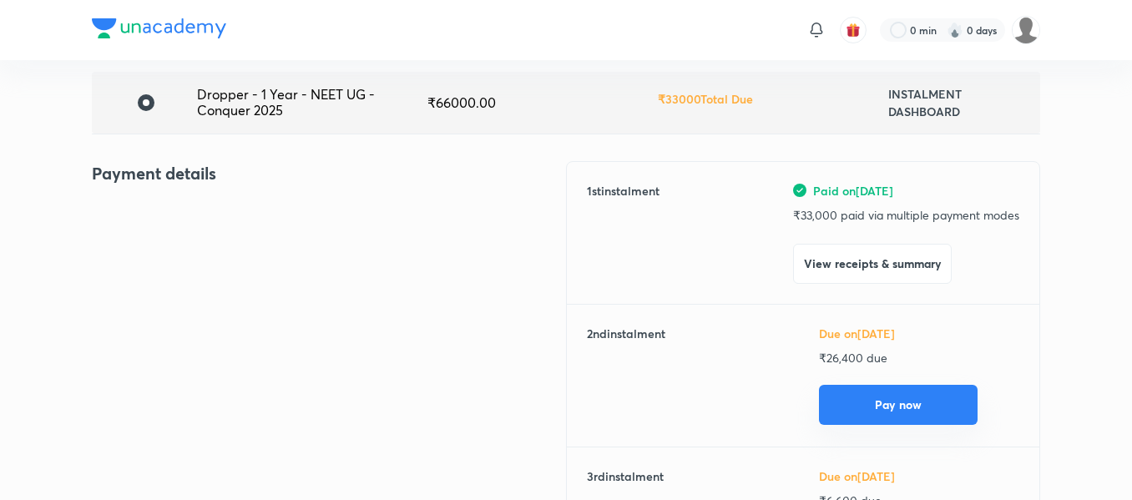
click at [869, 395] on button "Pay now" at bounding box center [898, 405] width 159 height 40
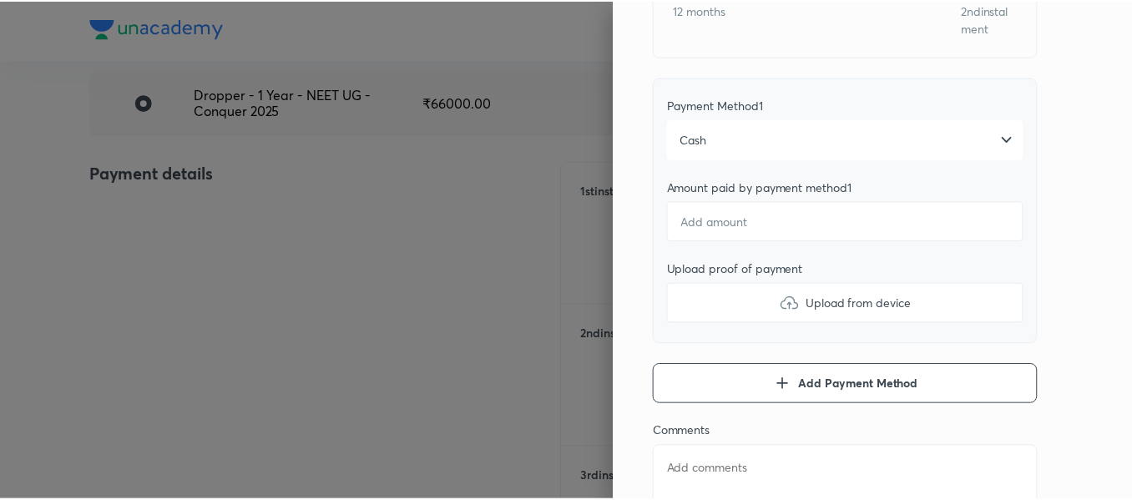
scroll to position [0, 0]
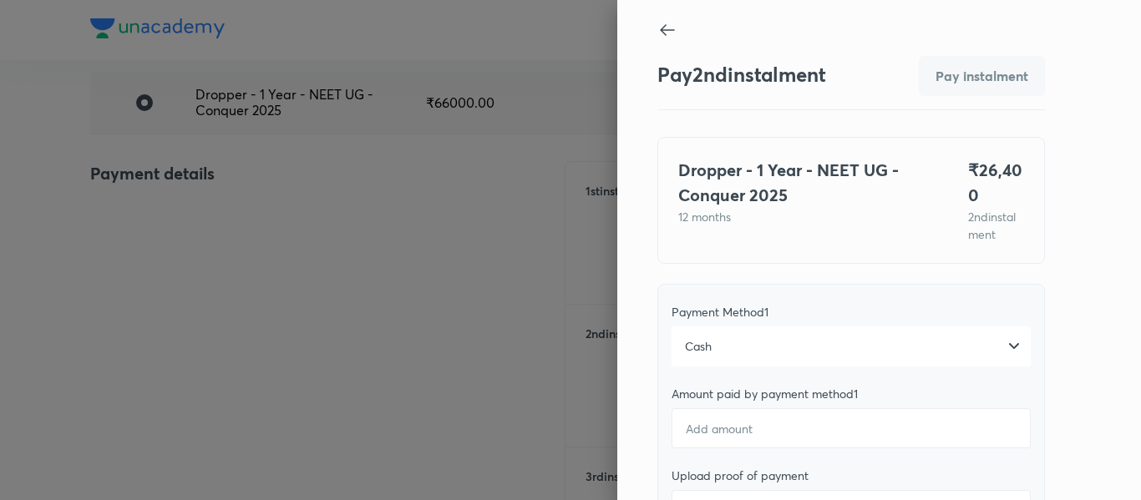
click at [316, 215] on div at bounding box center [570, 250] width 1141 height 500
type textarea "x"
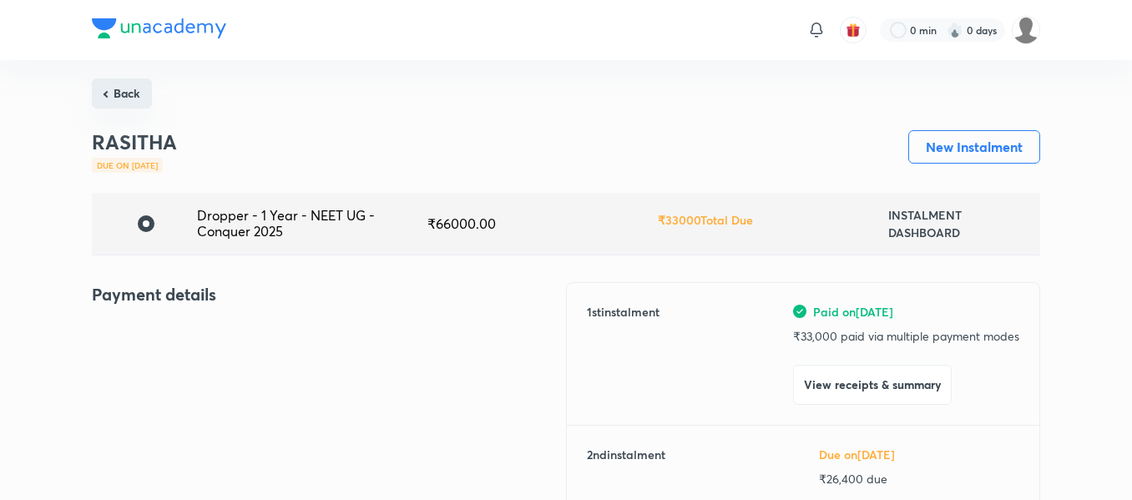
click at [119, 93] on button "Back" at bounding box center [122, 93] width 60 height 30
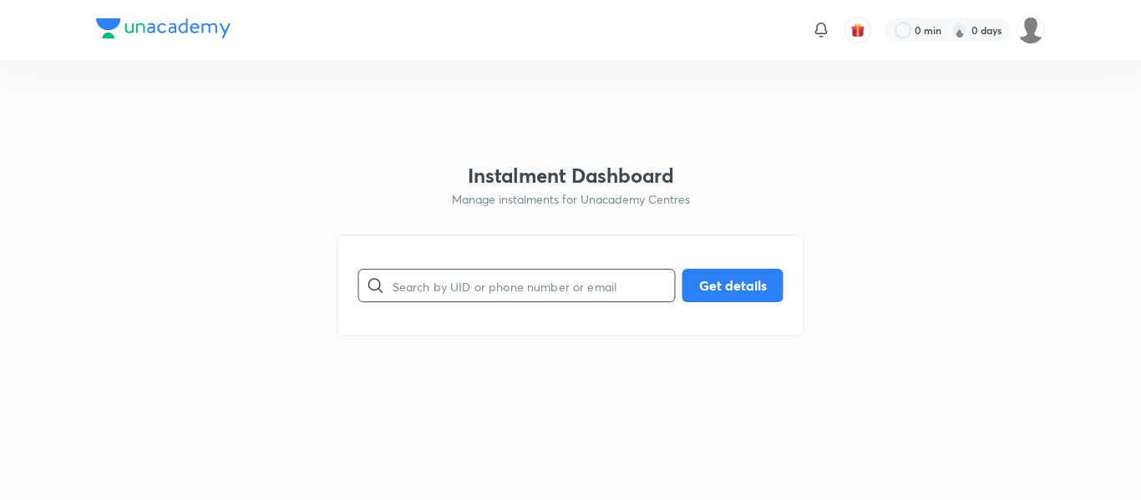
click at [407, 276] on input "text" at bounding box center [533, 286] width 282 height 43
paste input "[EMAIL_ADDRESS][DOMAIN_NAME]"
type input "[EMAIL_ADDRESS][DOMAIN_NAME]"
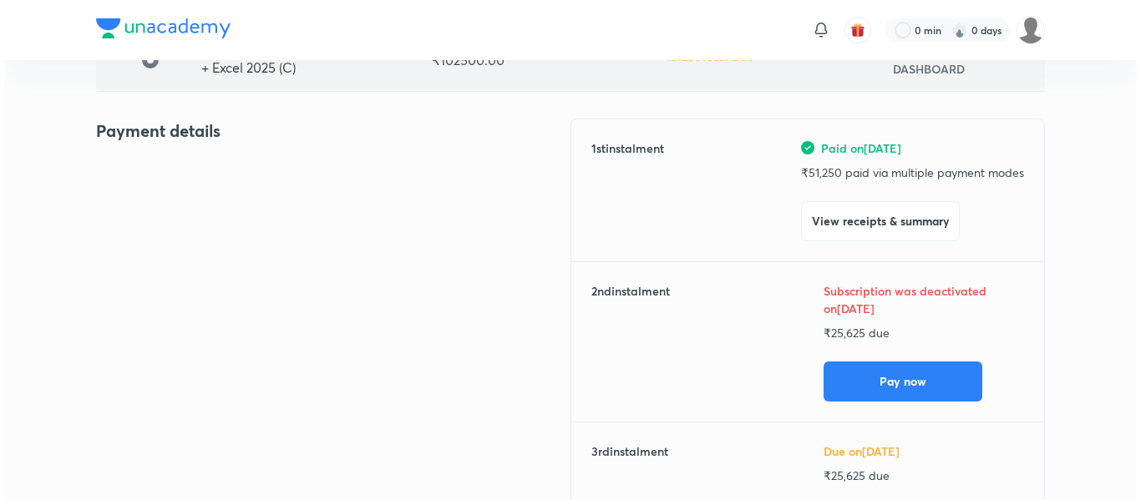
scroll to position [165, 0]
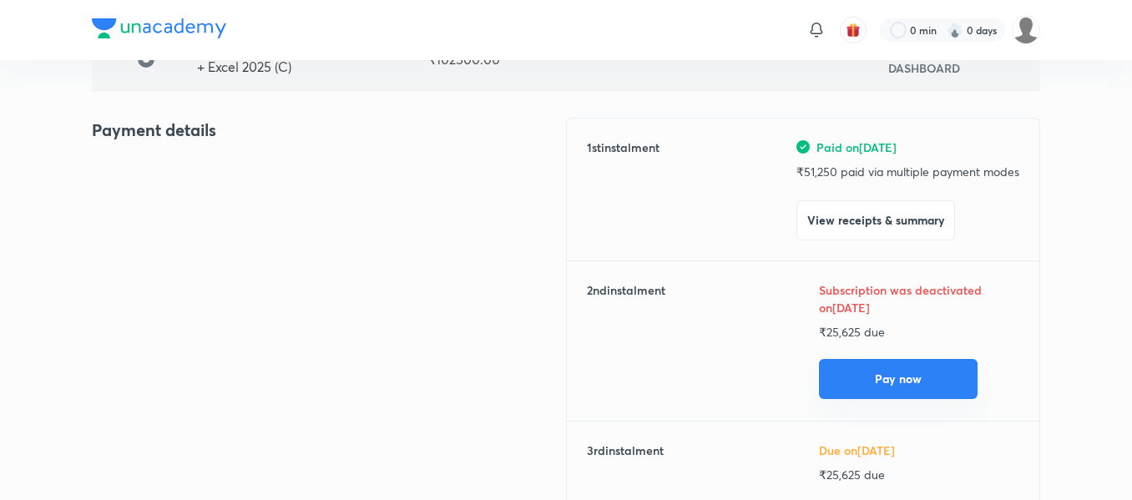
click at [835, 365] on button "Pay now" at bounding box center [898, 379] width 159 height 40
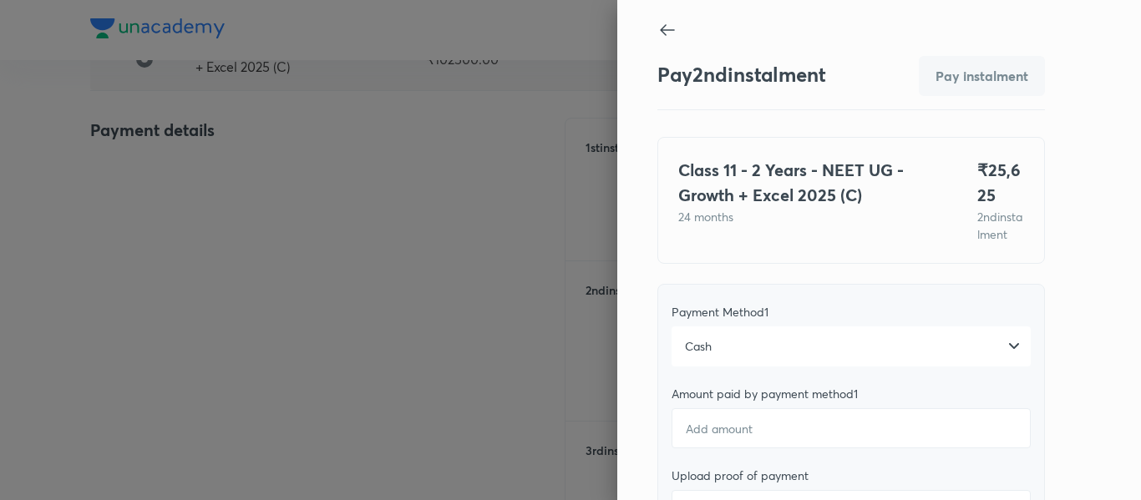
click at [774, 357] on div "Cash" at bounding box center [850, 347] width 359 height 40
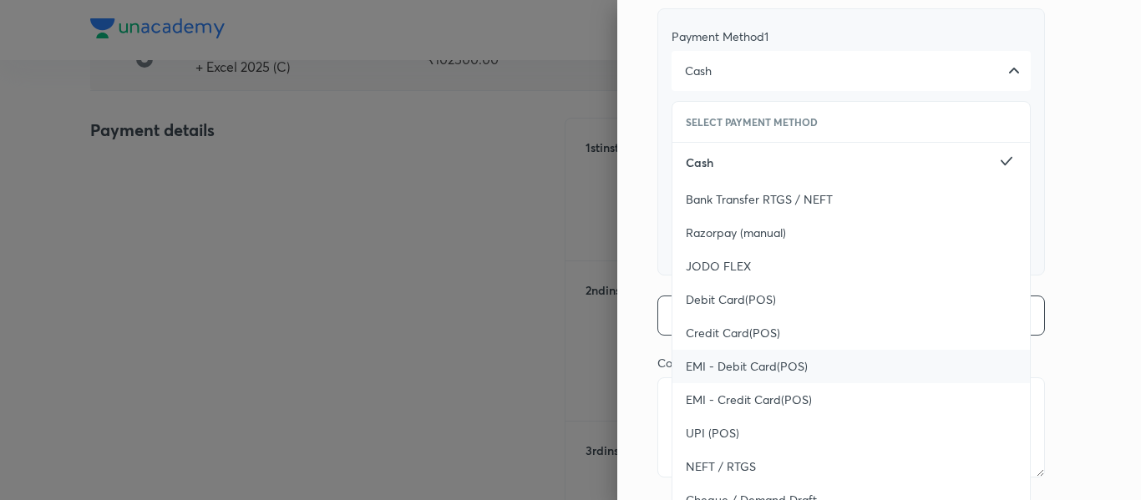
scroll to position [279, 0]
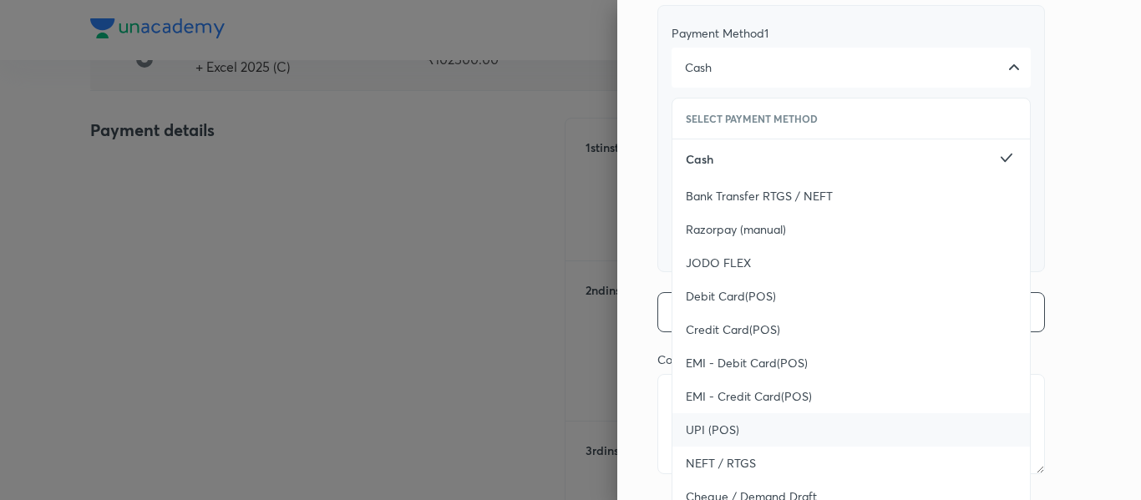
click at [703, 438] on span "UPI (POS)" at bounding box center [712, 430] width 53 height 17
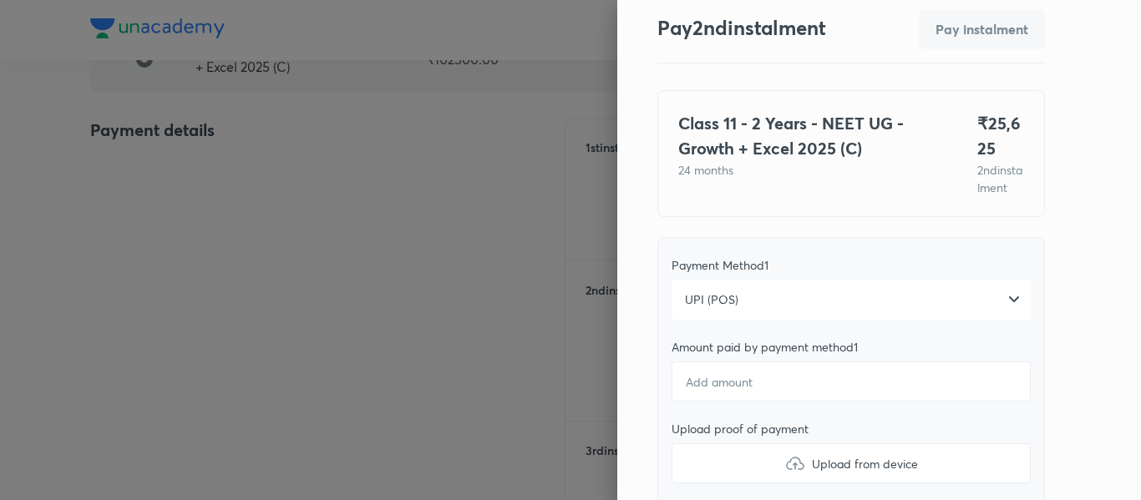
scroll to position [14, 0]
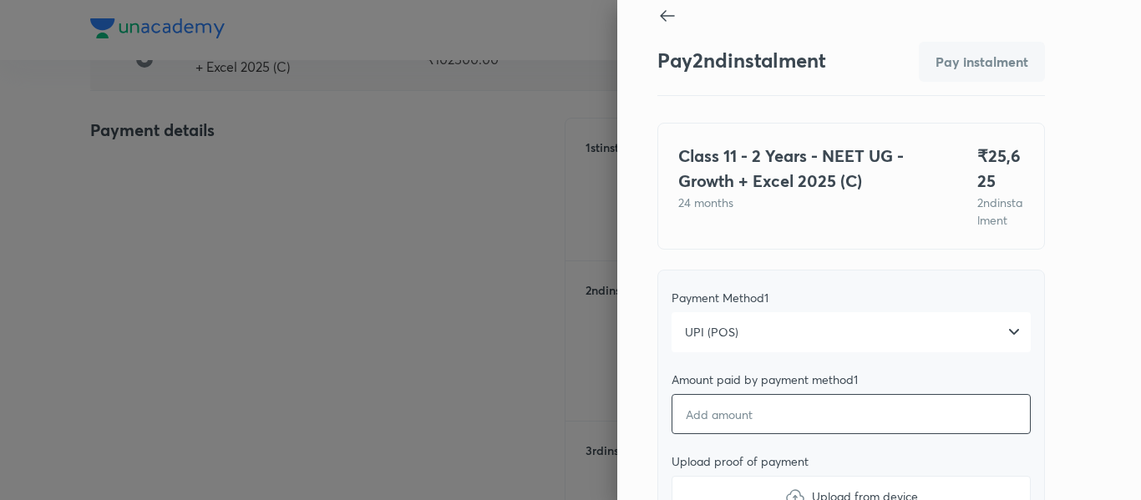
click at [691, 434] on input "number" at bounding box center [850, 414] width 359 height 40
type textarea "x"
type input "2"
type textarea "x"
type input "25"
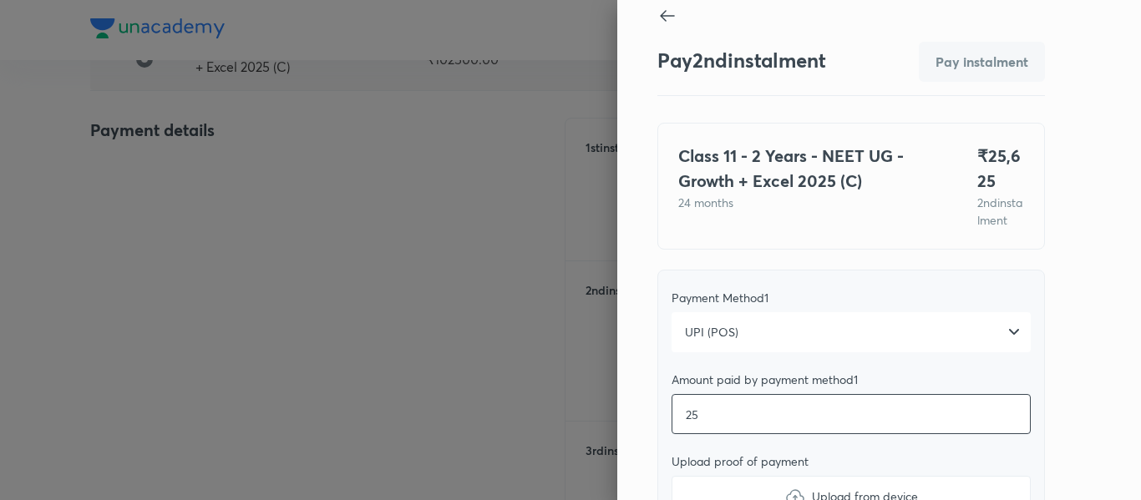
type textarea "x"
type input "256"
type textarea "x"
type input "2562"
type textarea "x"
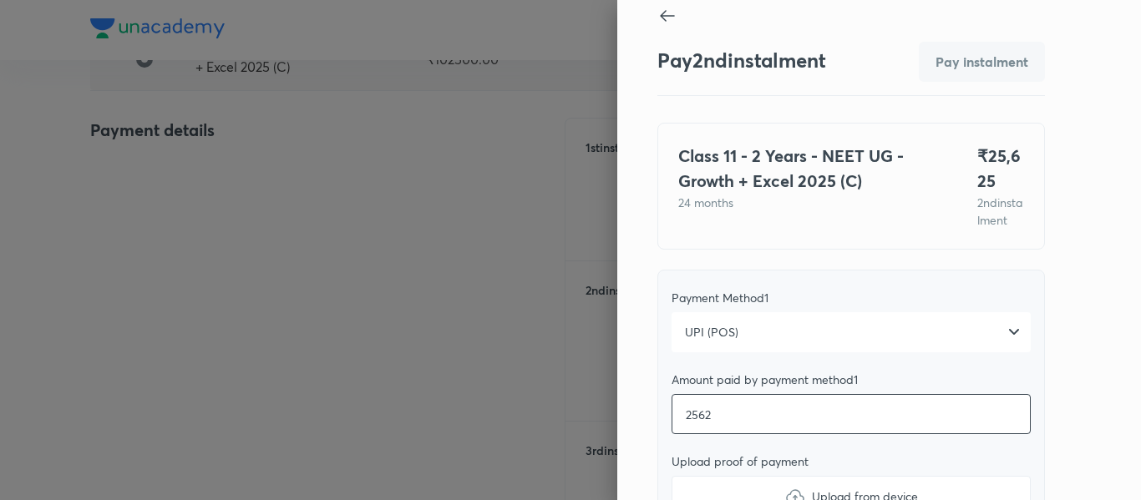
type input "25625"
type textarea "x"
type input "25625"
click at [689, 469] on div "Upload proof of payment" at bounding box center [850, 461] width 359 height 15
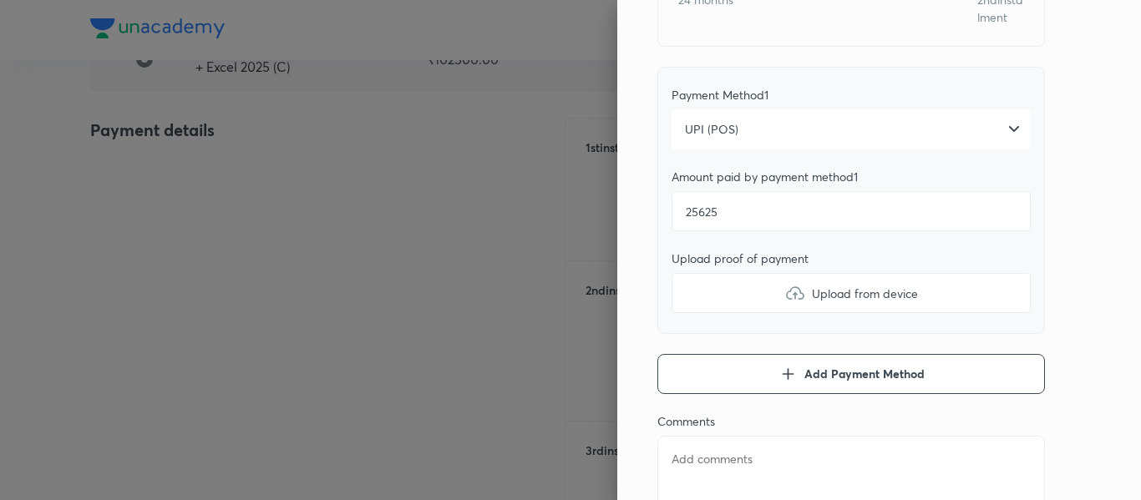
scroll to position [220, 0]
click at [704, 310] on label "Upload from device" at bounding box center [850, 290] width 359 height 40
click at [0, 0] on input "Upload from device" at bounding box center [0, 0] width 0 height 0
type textarea "x"
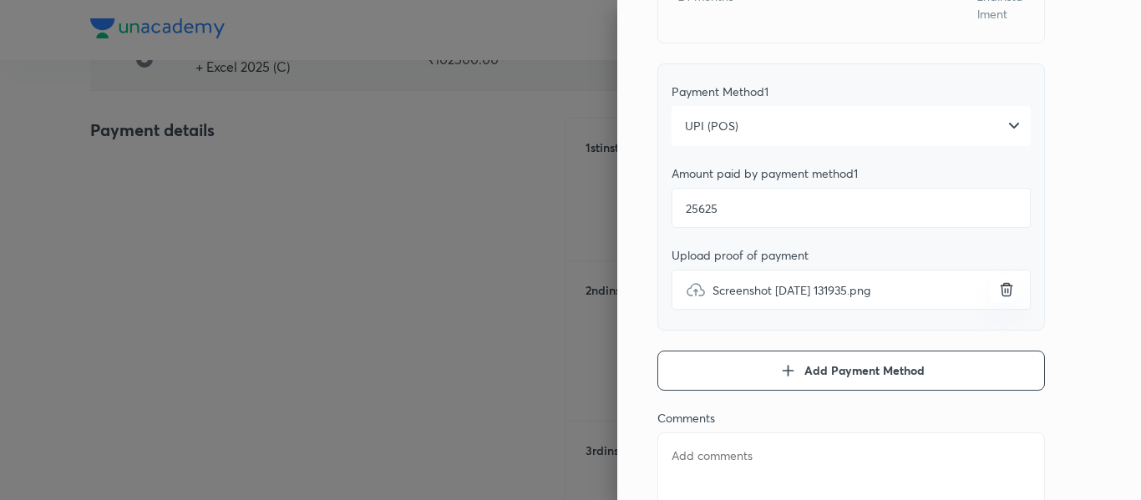
scroll to position [341, 0]
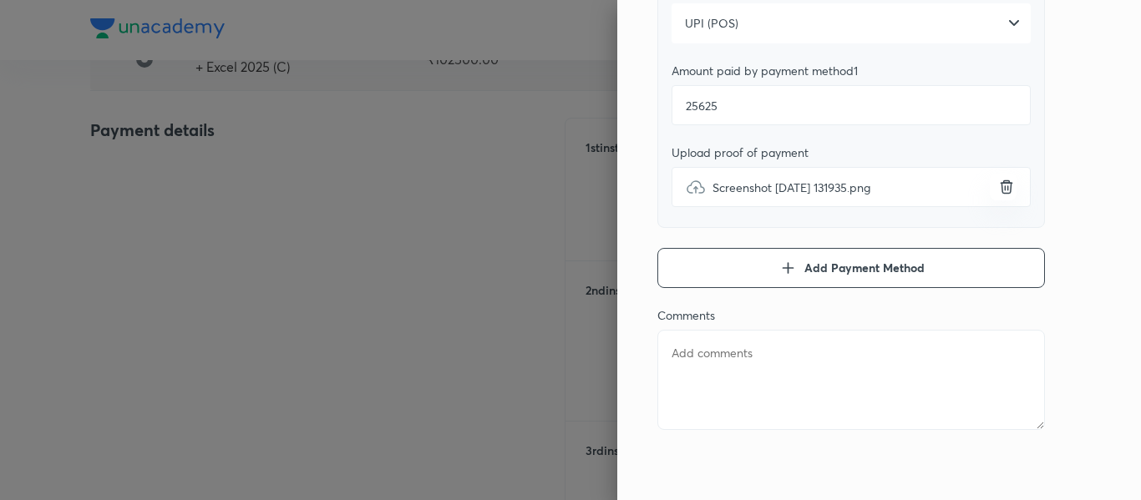
click at [739, 378] on textarea at bounding box center [850, 380] width 387 height 100
type textarea "2"
type textarea "x"
type textarea "2n"
type textarea "x"
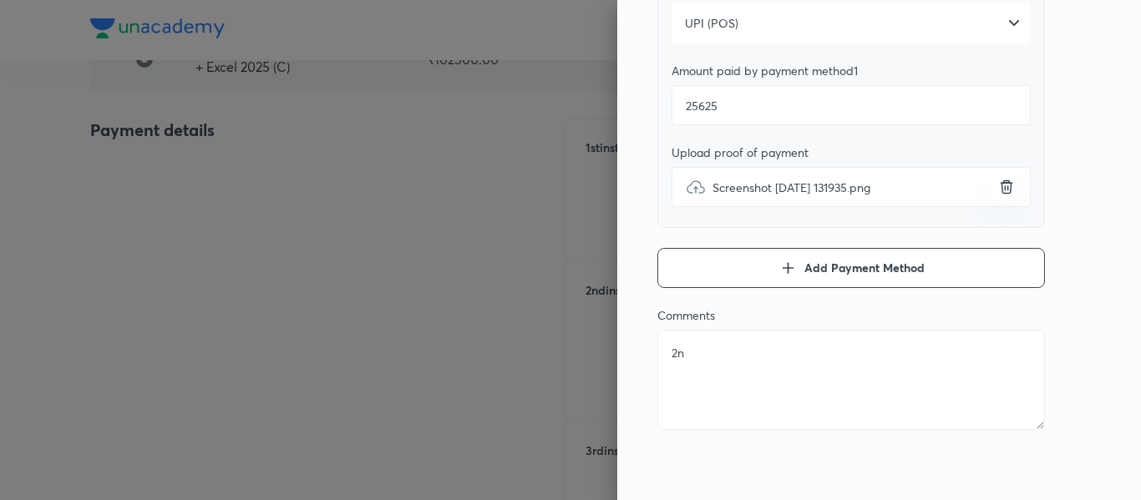
type textarea "2nd"
type textarea "x"
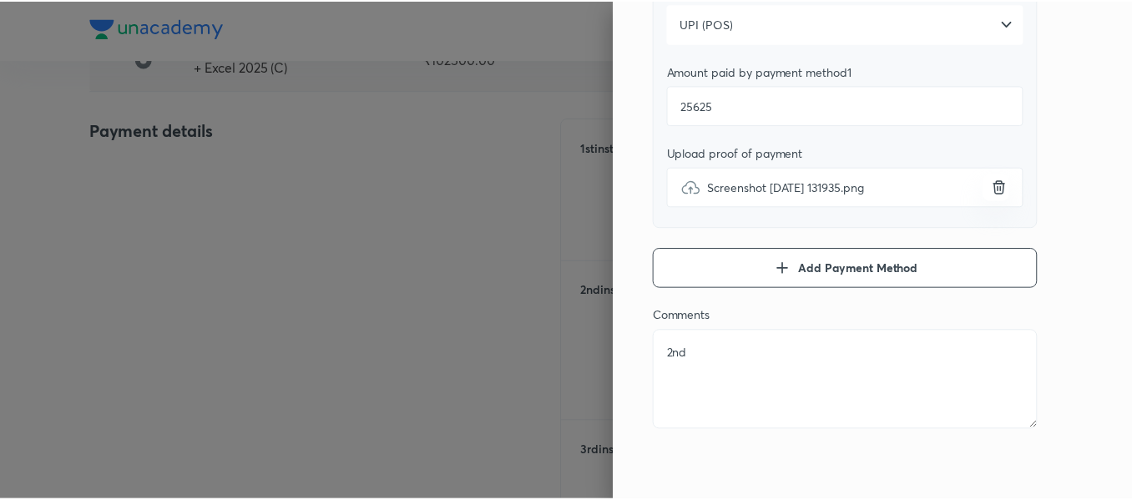
scroll to position [0, 0]
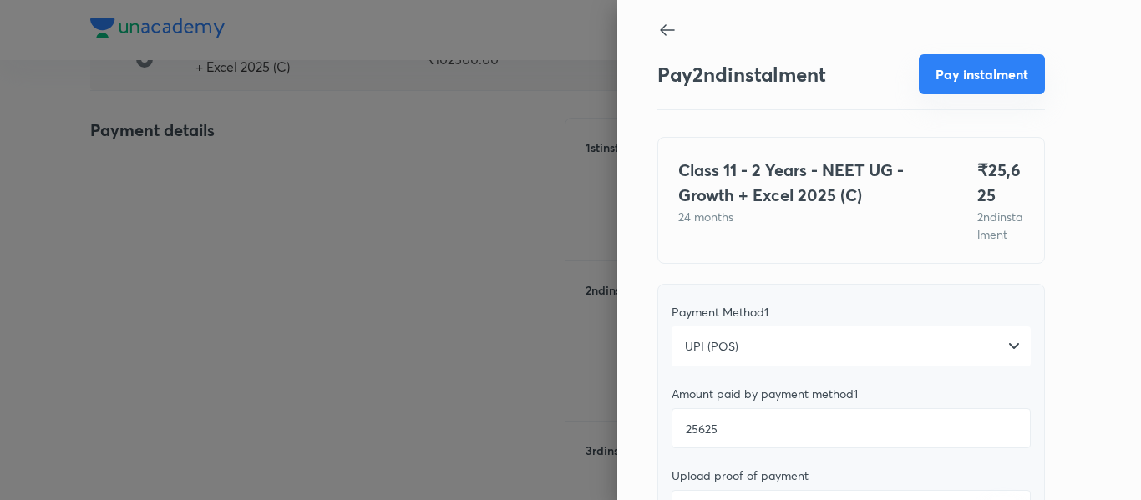
type textarea "2nd"
click at [953, 70] on button "Pay instalment" at bounding box center [982, 74] width 126 height 40
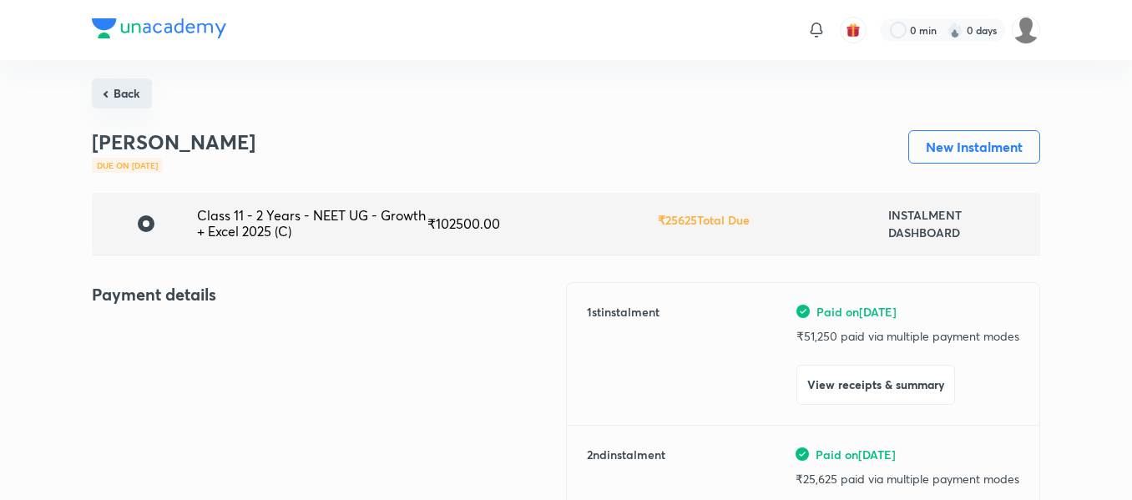
click at [126, 82] on button "Back" at bounding box center [122, 93] width 60 height 30
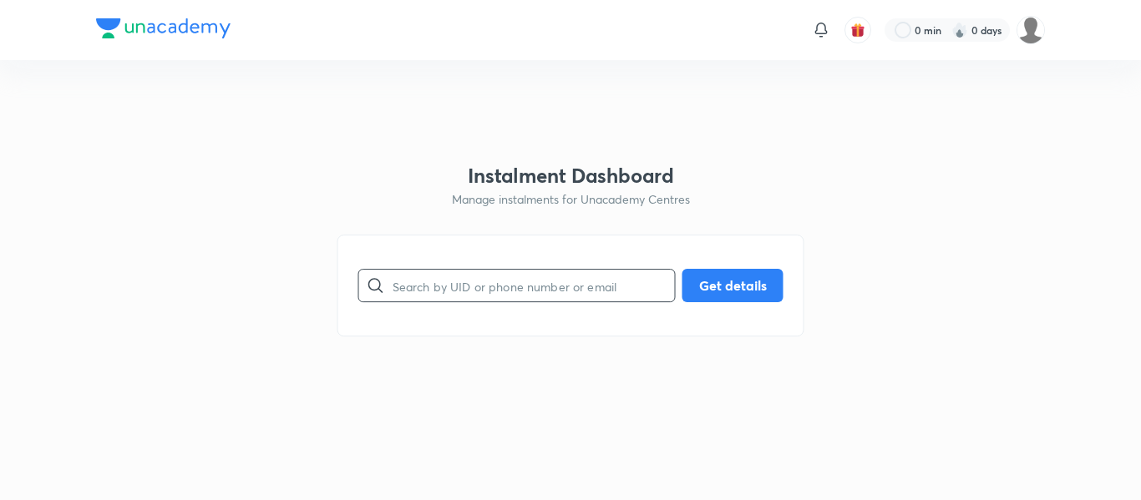
click at [541, 292] on input "text" at bounding box center [533, 286] width 282 height 43
paste input "[EMAIL_ADDRESS][DOMAIN_NAME]"
type input "[EMAIL_ADDRESS][DOMAIN_NAME]"
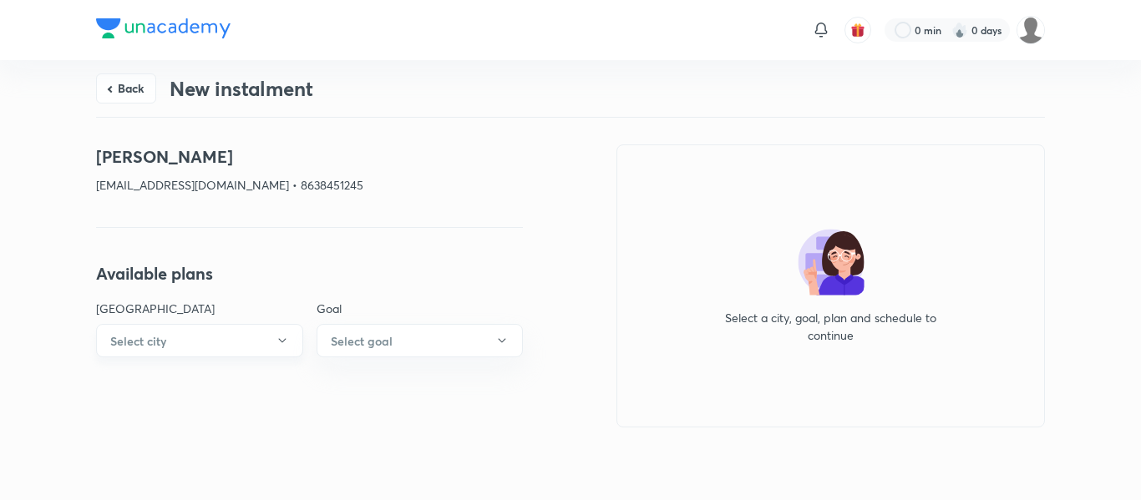
click at [272, 348] on button "Select city" at bounding box center [199, 340] width 207 height 33
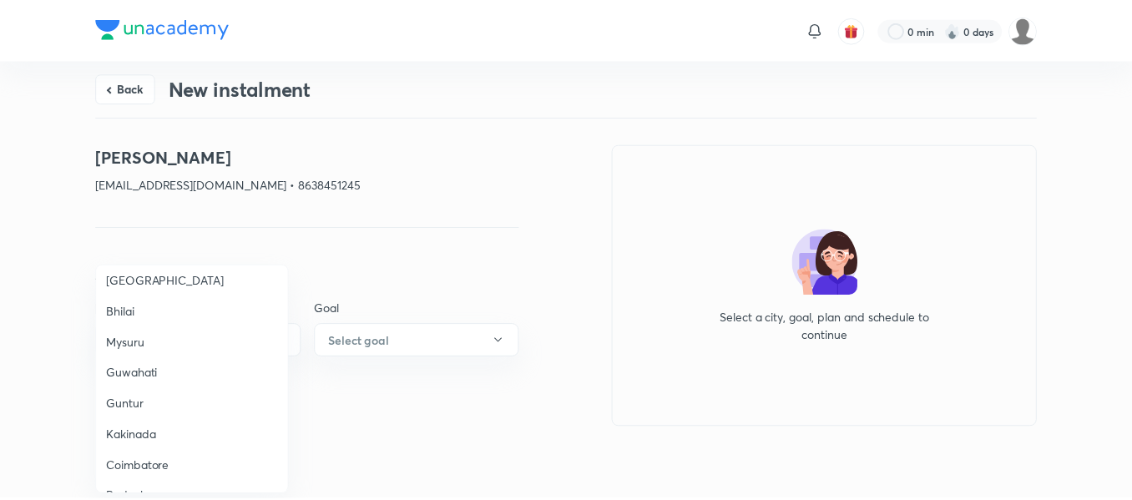
scroll to position [537, 0]
click at [150, 371] on span "Guwahati" at bounding box center [193, 369] width 173 height 18
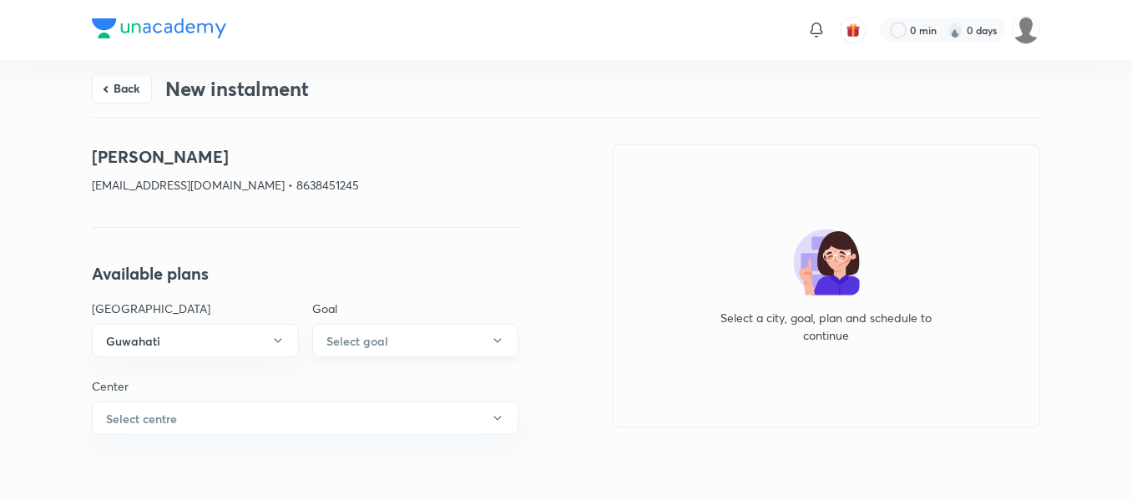
click at [370, 342] on h6 "Select goal" at bounding box center [358, 341] width 62 height 18
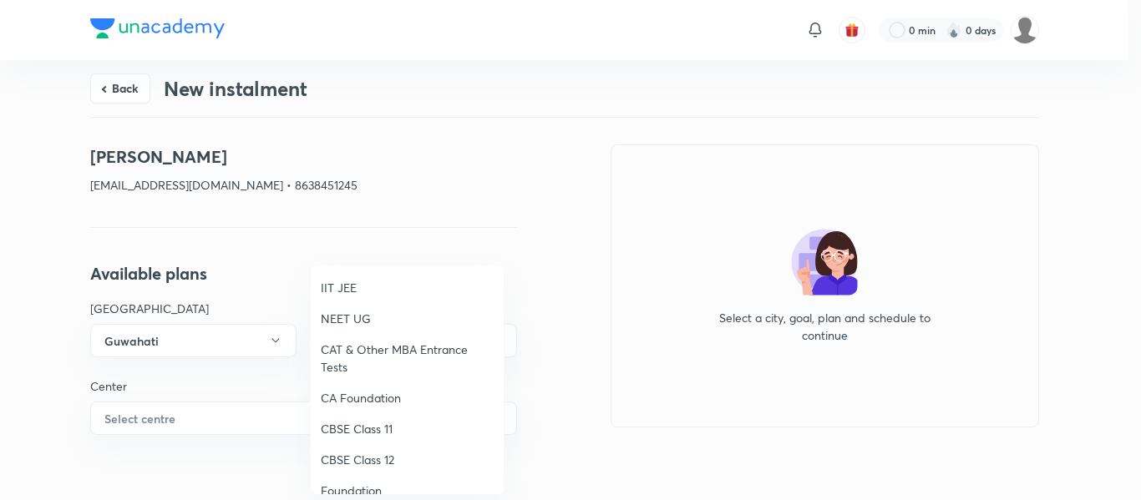
click at [353, 312] on span "NEET UG" at bounding box center [407, 319] width 173 height 18
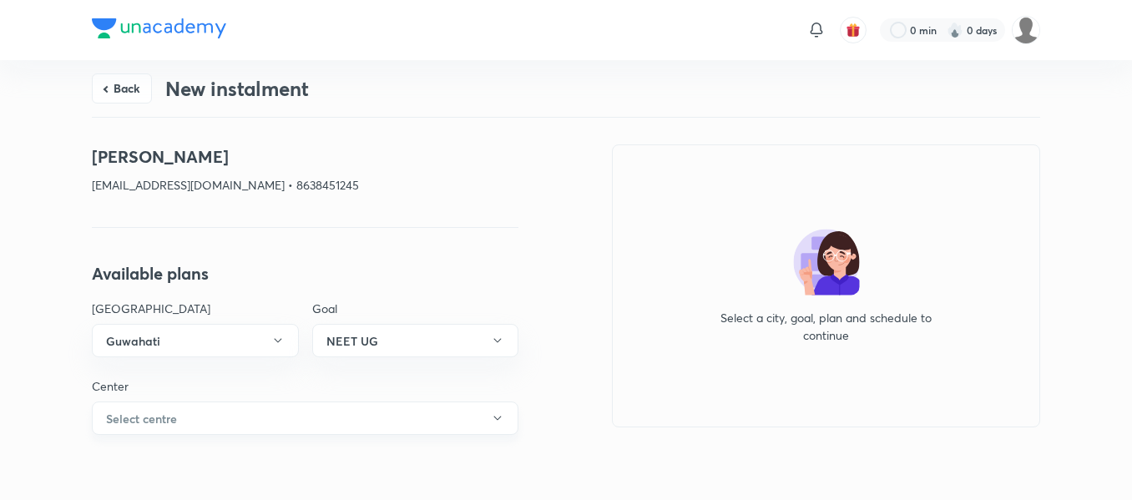
click at [193, 421] on button "Select centre" at bounding box center [305, 418] width 427 height 33
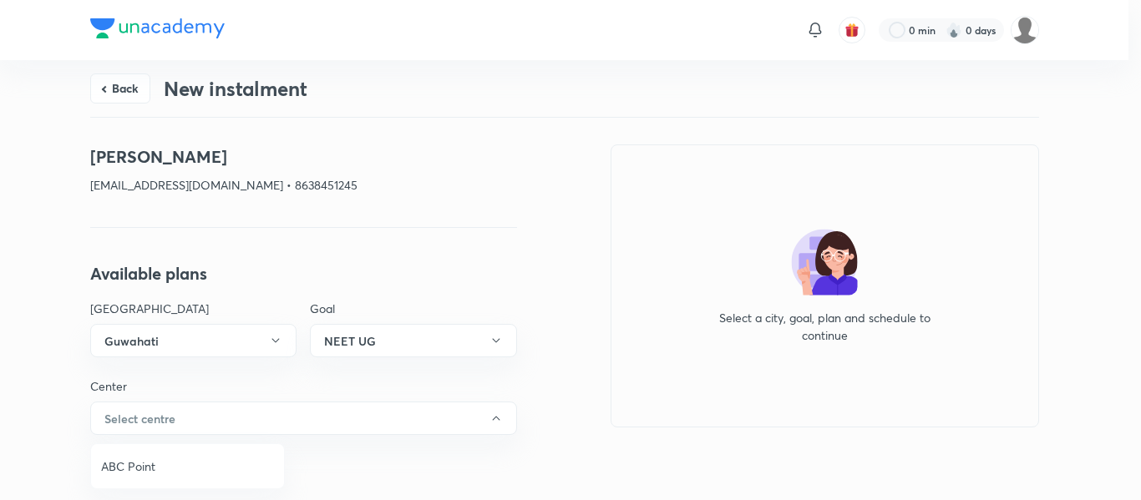
click at [158, 458] on span "ABC Point" at bounding box center [187, 467] width 173 height 18
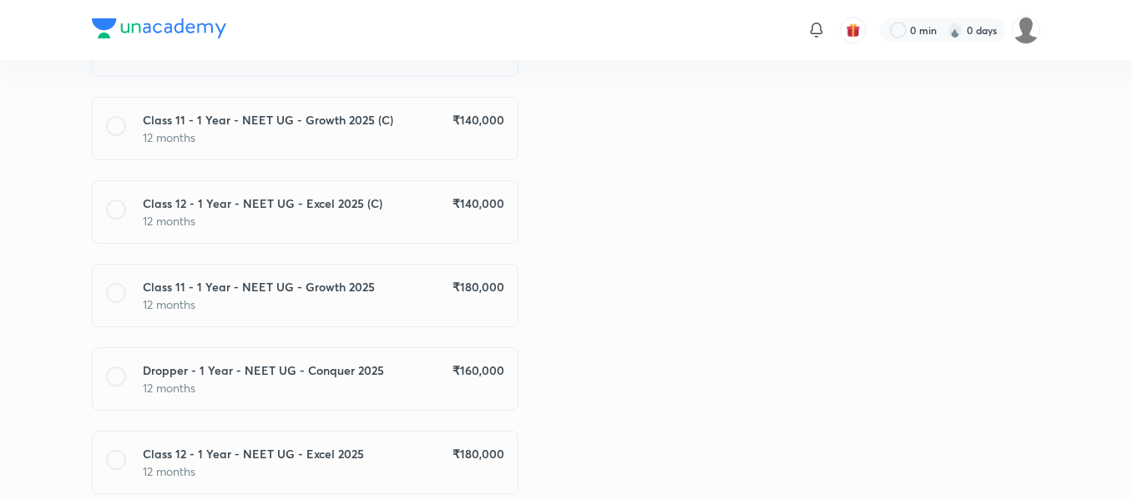
click at [488, 376] on h6 "₹ 160,000" at bounding box center [479, 371] width 52 height 18
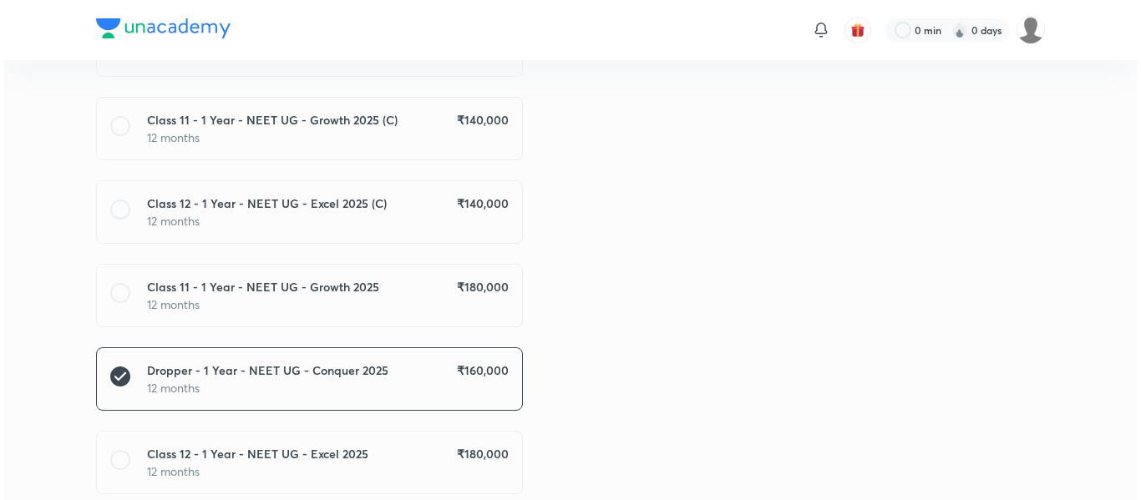
scroll to position [914, 0]
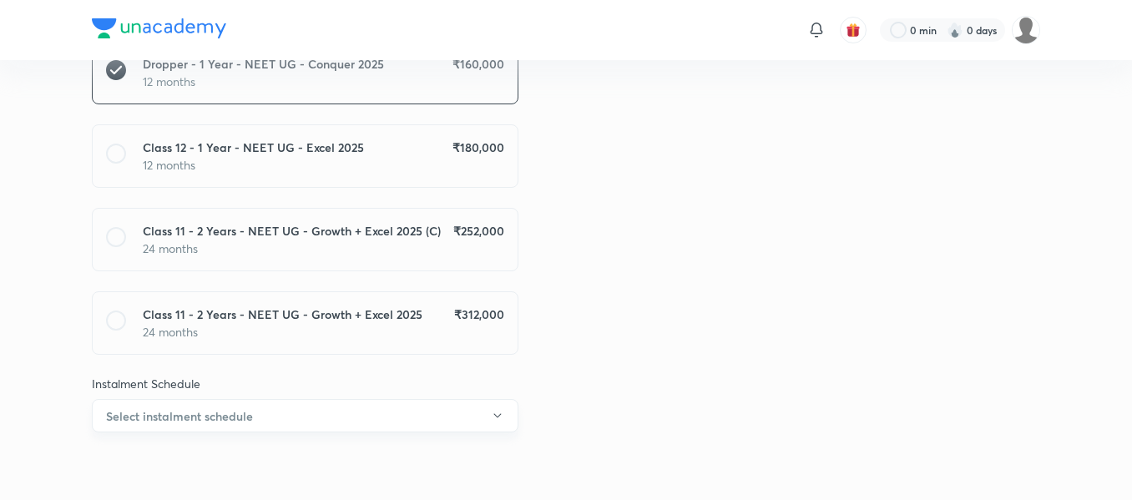
click at [404, 416] on button "Select instalment schedule" at bounding box center [305, 415] width 427 height 33
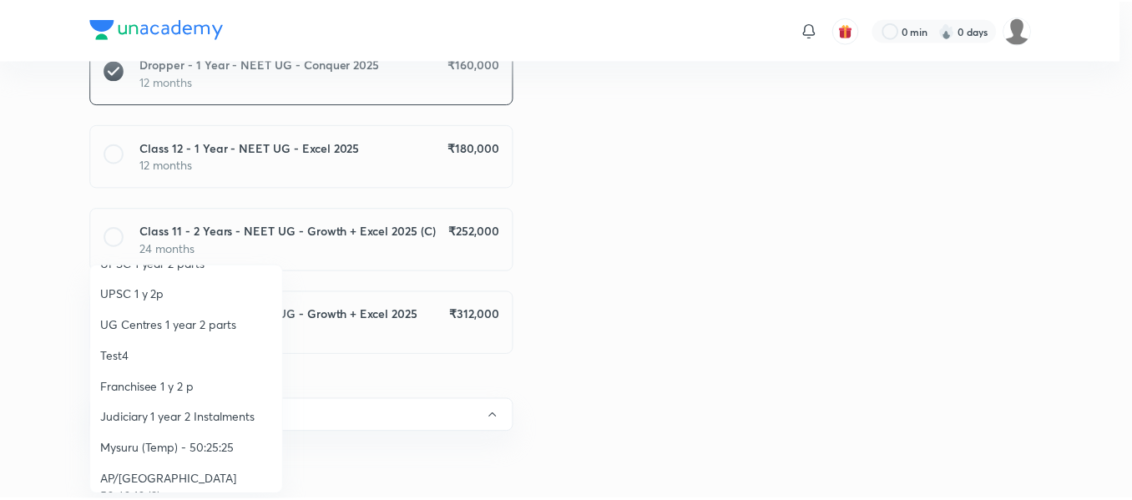
scroll to position [147, 0]
click at [194, 391] on span "Franchisee 1 y 2 p" at bounding box center [187, 388] width 173 height 18
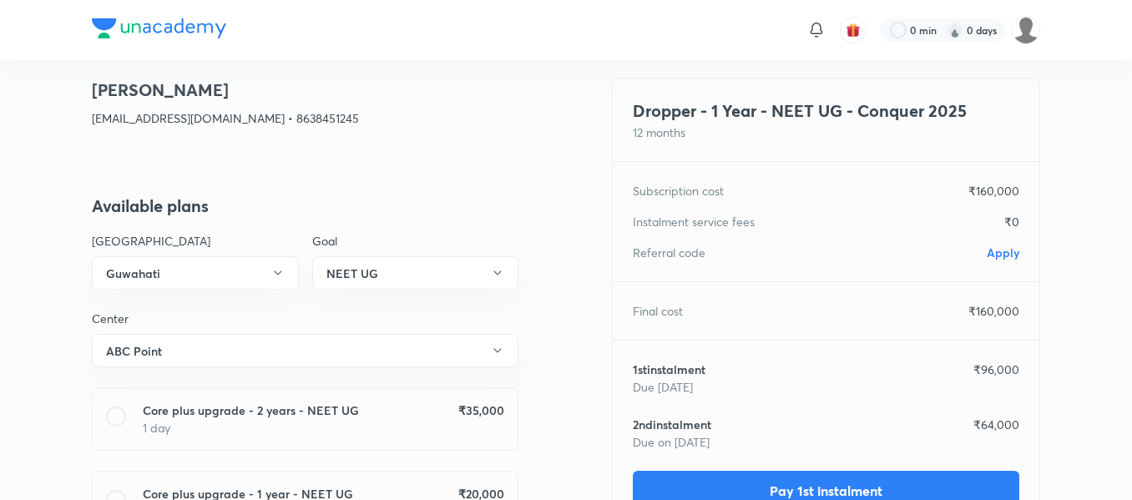
scroll to position [0, 0]
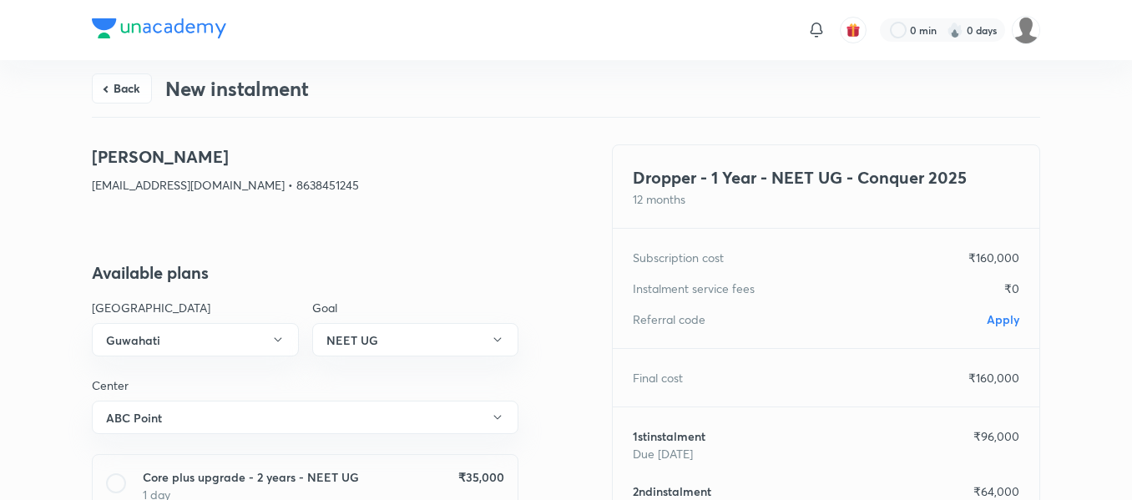
click at [990, 314] on span "Apply" at bounding box center [1003, 319] width 33 height 16
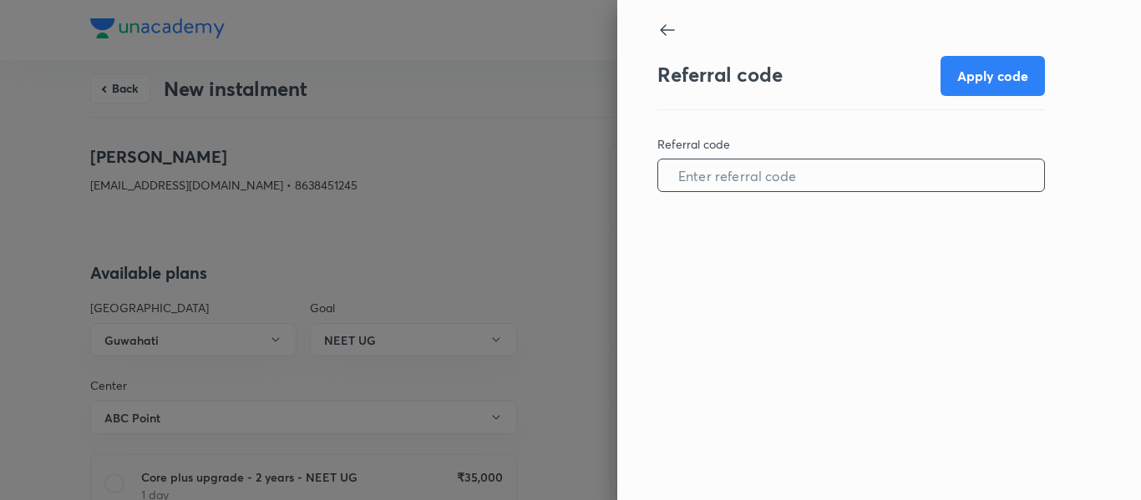
click at [844, 195] on input "text" at bounding box center [851, 175] width 386 height 43
paste input "GUWA0962A1S3JE"
type input "GUWA0962A1S3JE"
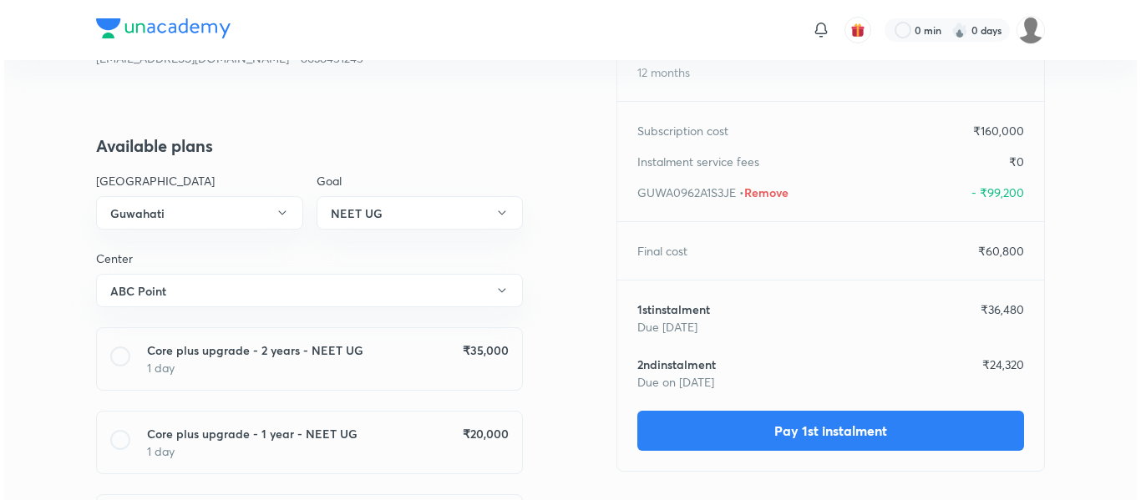
scroll to position [169, 0]
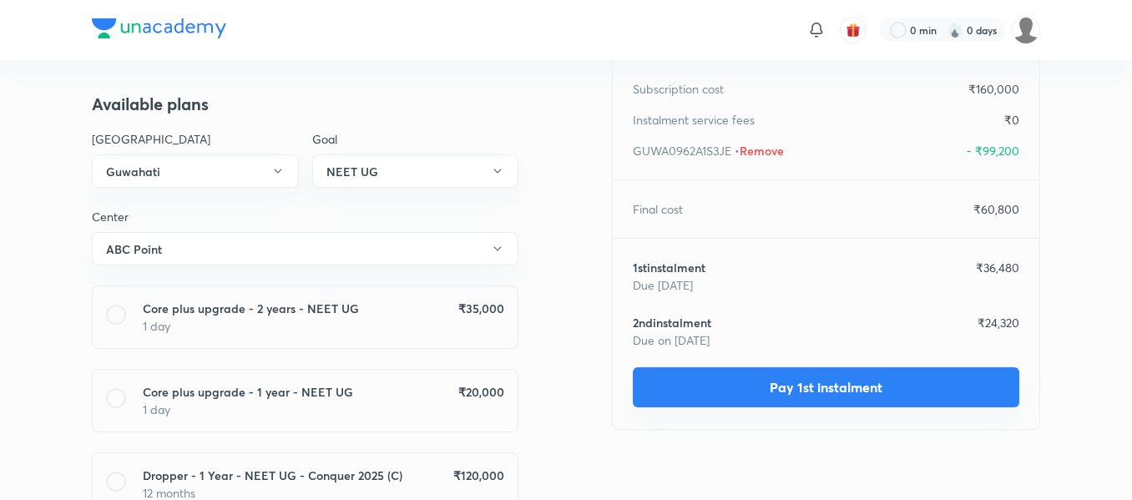
click at [758, 387] on button "Pay 1st instalment" at bounding box center [826, 387] width 387 height 40
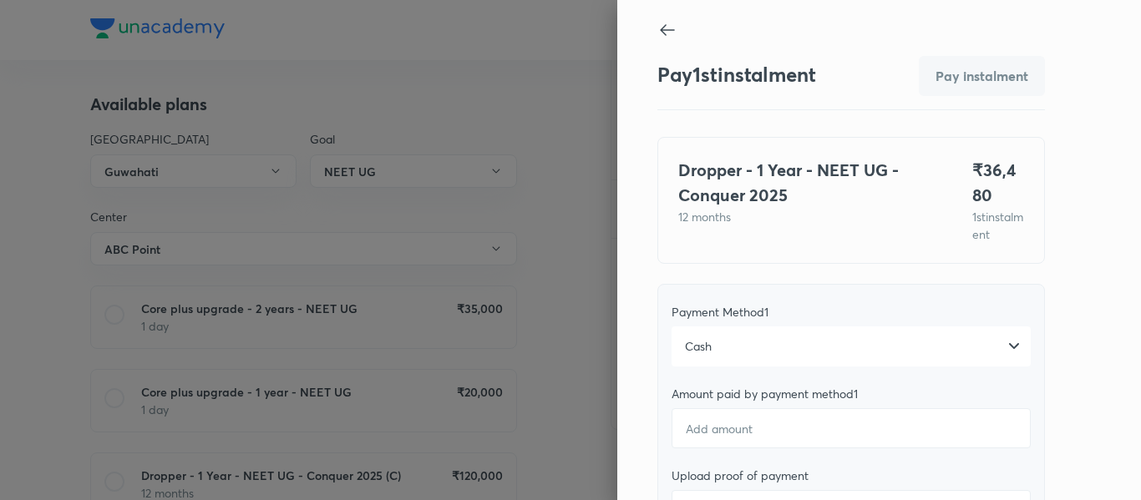
click at [818, 357] on div "Cash" at bounding box center [850, 347] width 359 height 40
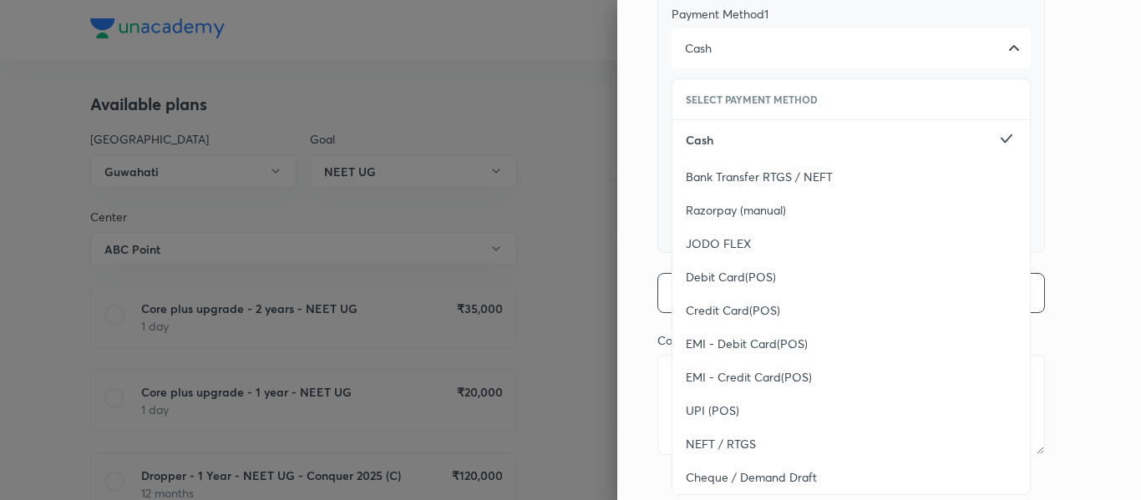
scroll to position [341, 0]
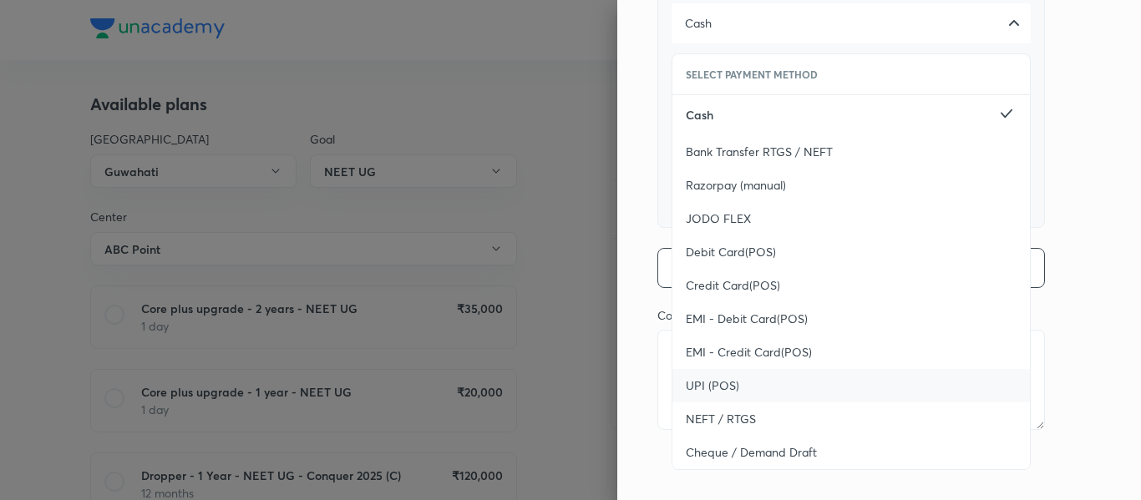
click at [743, 377] on div "UPI (POS)" at bounding box center [850, 385] width 357 height 33
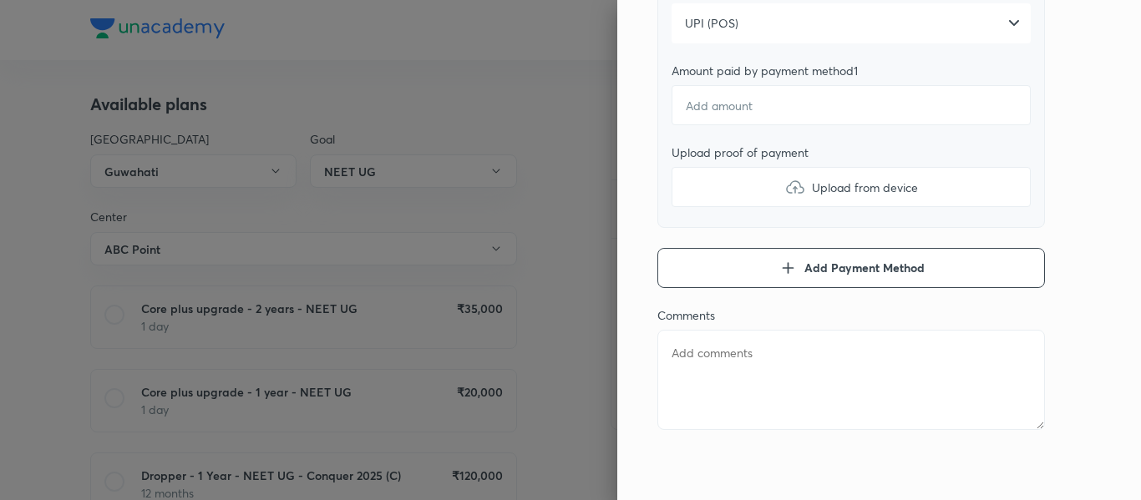
scroll to position [0, 0]
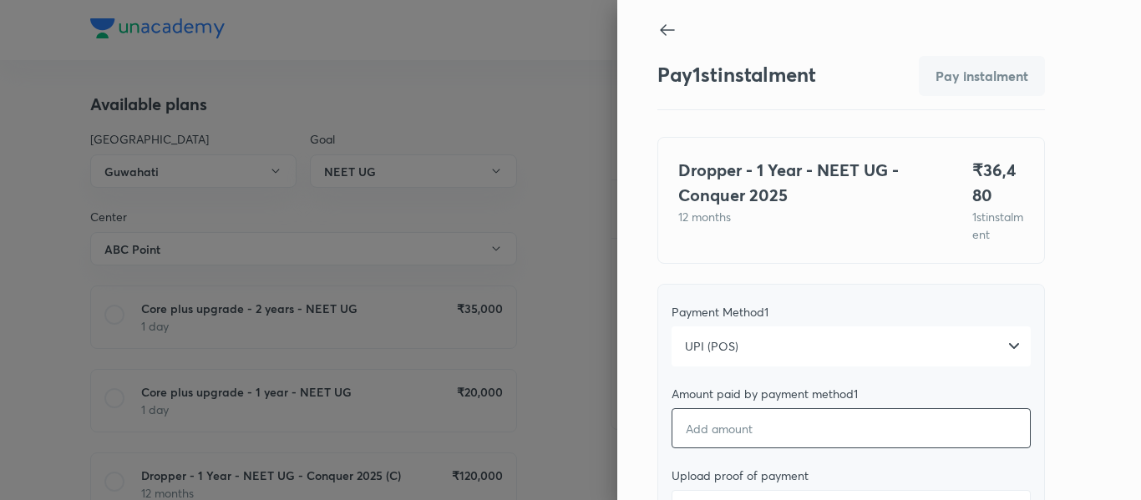
click at [700, 443] on input "number" at bounding box center [850, 428] width 359 height 40
type textarea "x"
type input "-1"
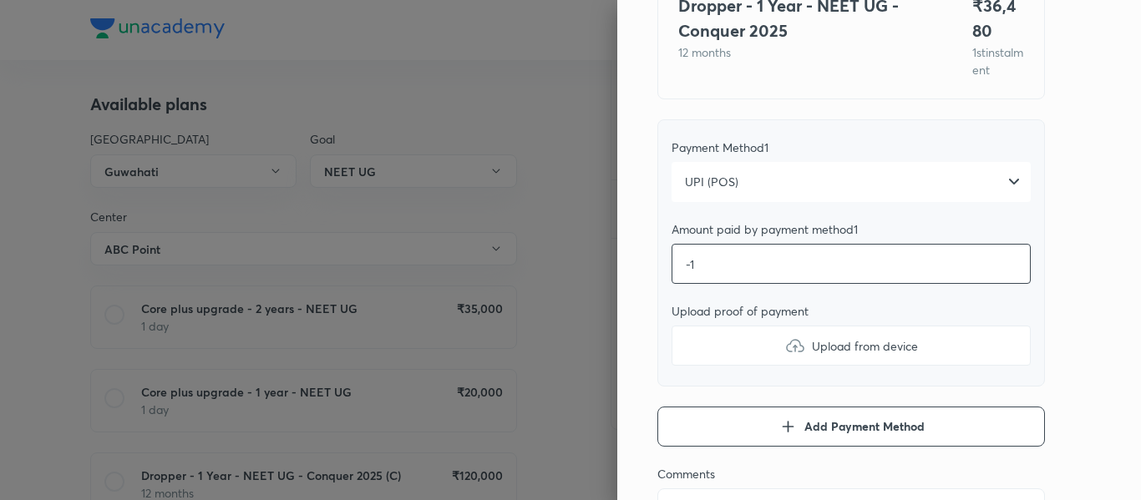
scroll to position [166, 0]
type textarea "x"
type input "3"
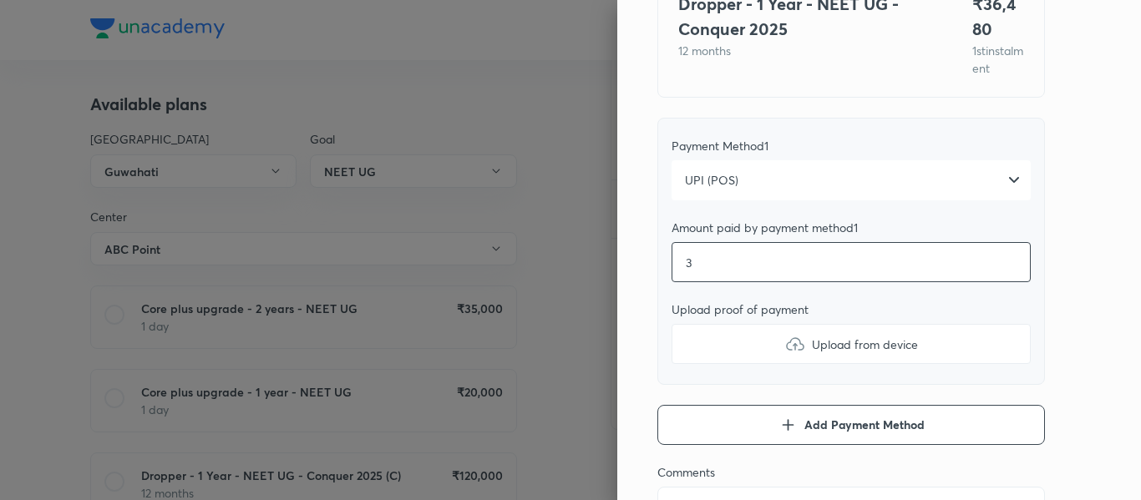
type textarea "x"
type input "36"
type textarea "x"
type input "364"
type textarea "x"
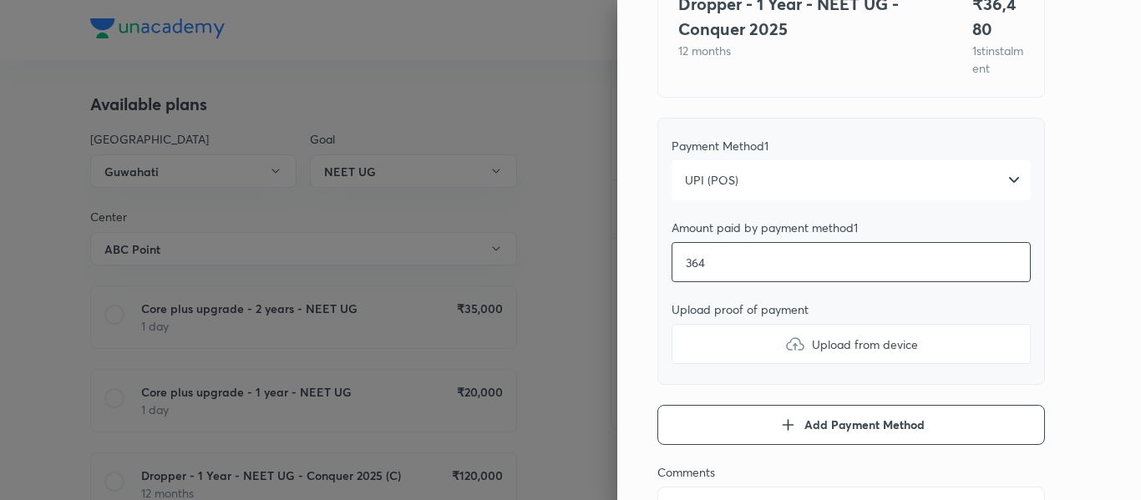
type input "3648"
type textarea "x"
type input "36480"
type textarea "x"
type input "36480"
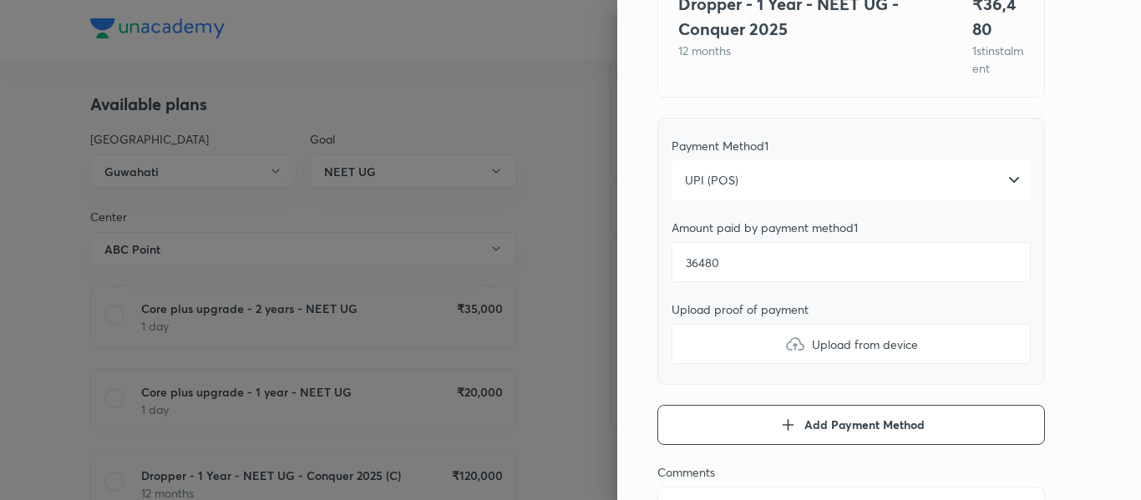
click at [710, 363] on label "Upload from device" at bounding box center [850, 344] width 359 height 40
click at [0, 0] on input "Upload from device" at bounding box center [0, 0] width 0 height 0
type textarea "x"
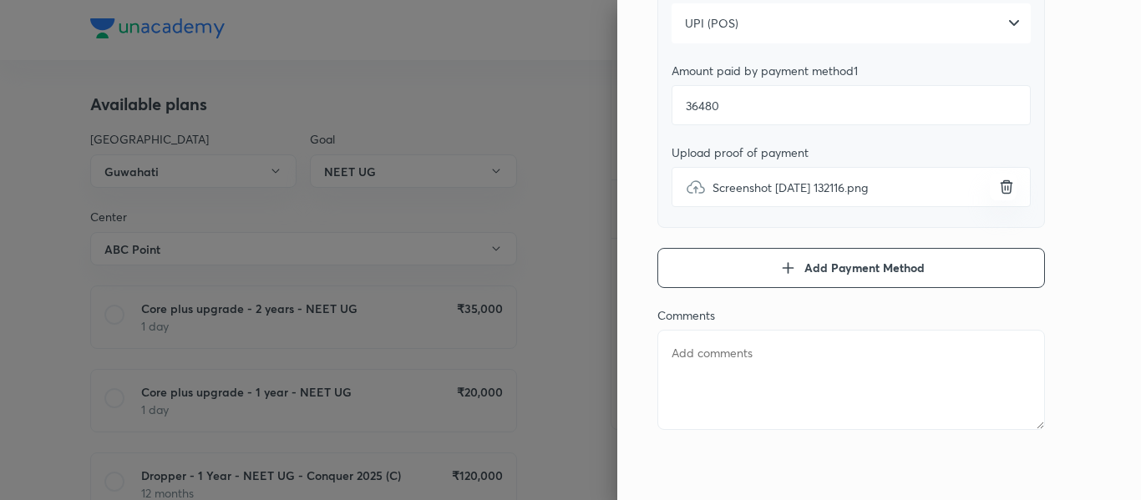
click at [789, 380] on textarea at bounding box center [850, 380] width 387 height 100
type textarea "1"
type textarea "x"
type textarea "1s"
type textarea "x"
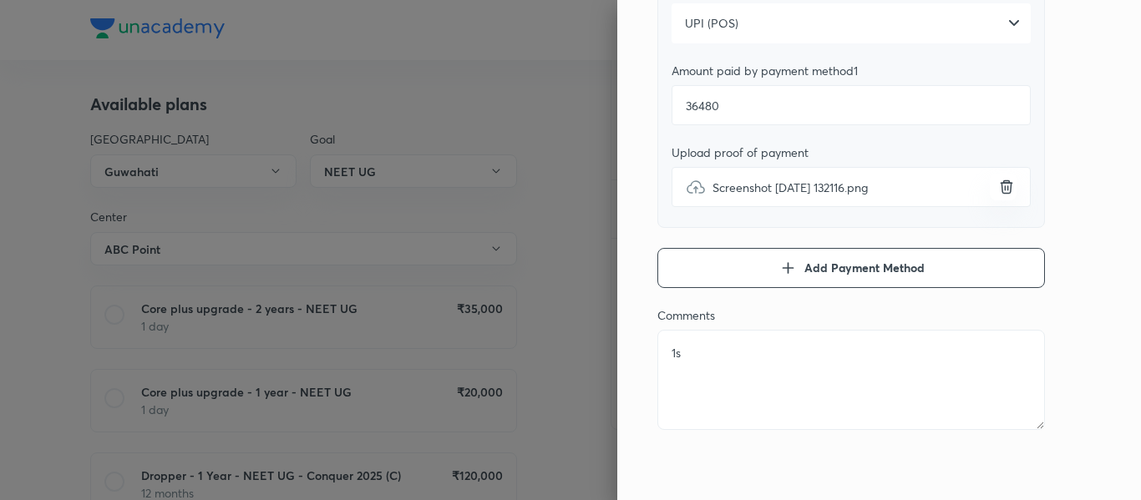
type textarea "1st"
type textarea "x"
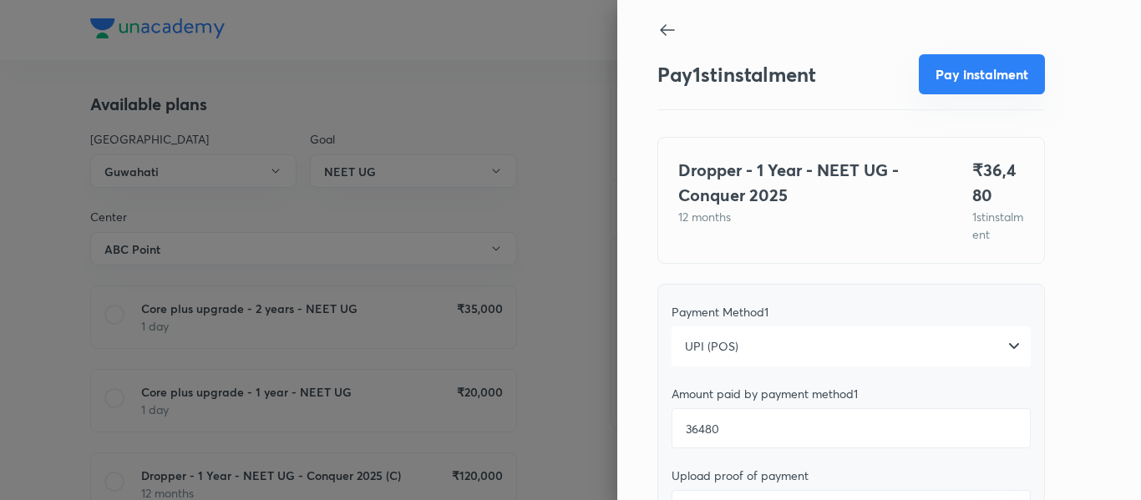
type textarea "1st"
click at [940, 71] on button "Pay instalment" at bounding box center [982, 74] width 126 height 40
